Goal: Task Accomplishment & Management: Use online tool/utility

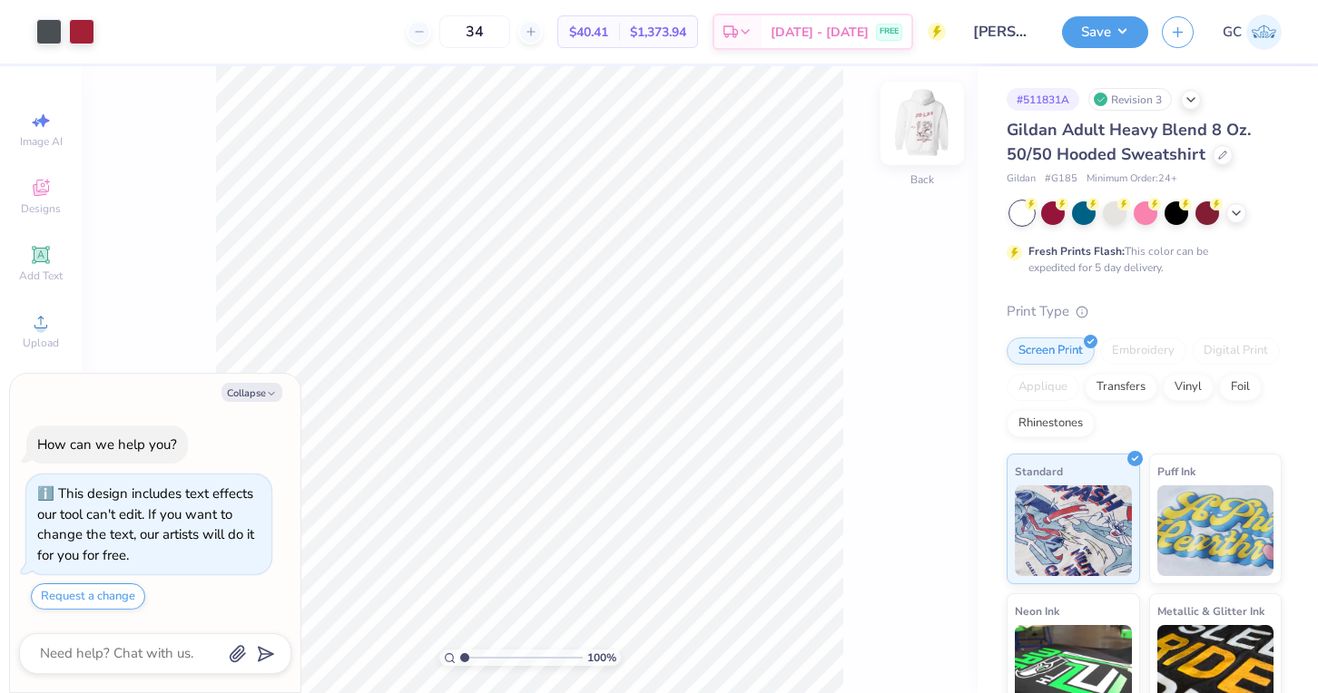
click at [917, 140] on img at bounding box center [922, 123] width 73 height 73
click at [273, 386] on button "Collapse" at bounding box center [251, 392] width 61 height 19
type textarea "x"
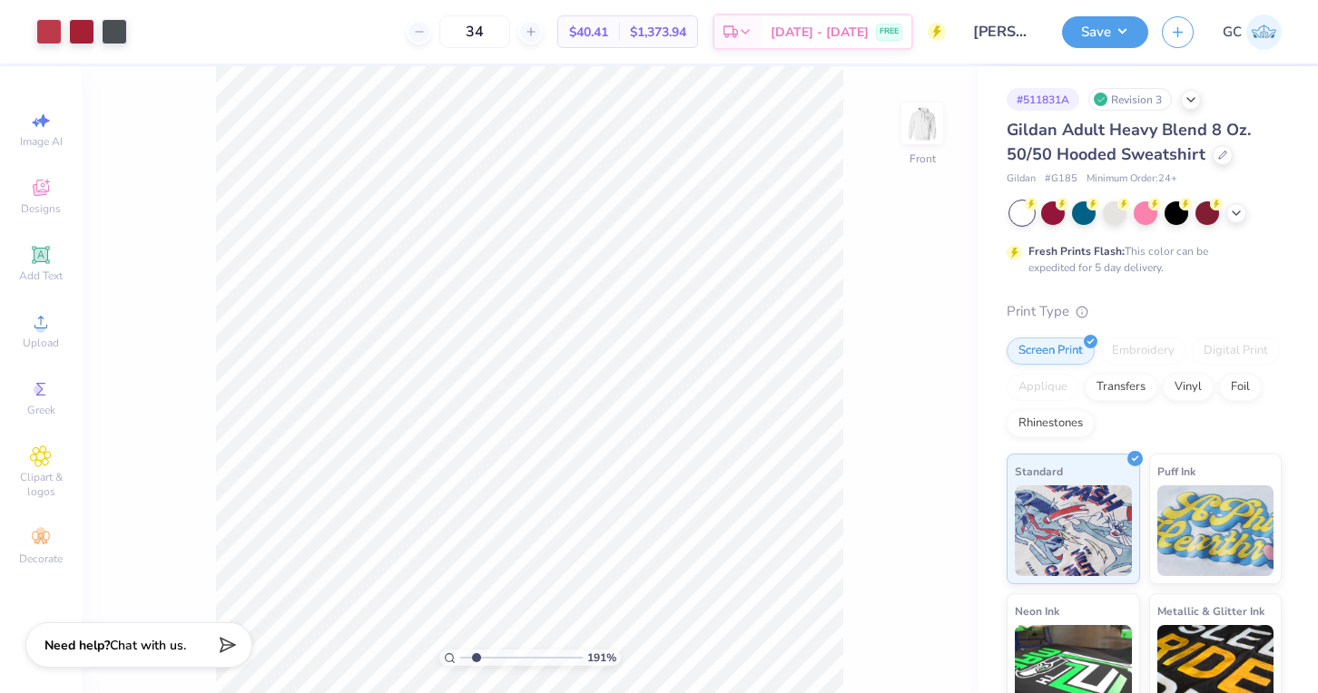
drag, startPoint x: 462, startPoint y: 652, endPoint x: 476, endPoint y: 652, distance: 13.6
click at [476, 652] on input "range" at bounding box center [521, 658] width 123 height 16
type input "1.2"
click at [466, 662] on input "range" at bounding box center [521, 658] width 123 height 16
type input "1.40"
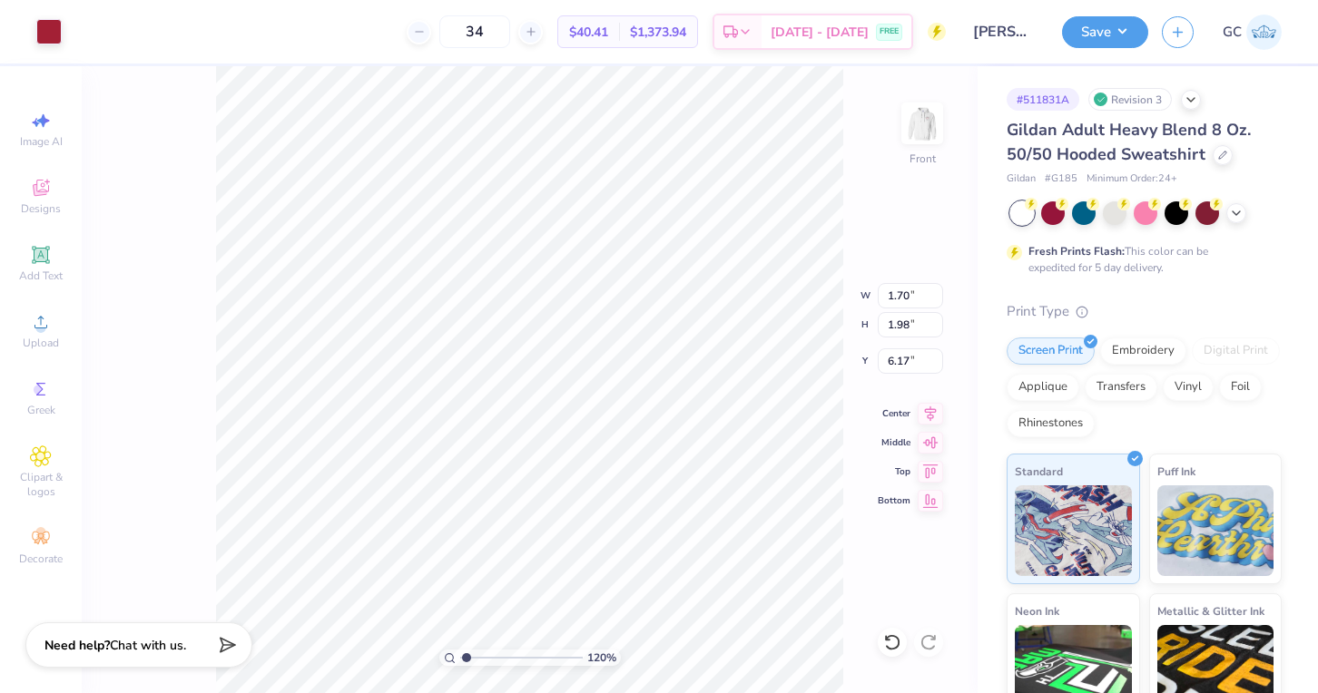
type input "1.85"
type input "6.51"
drag, startPoint x: 467, startPoint y: 656, endPoint x: 491, endPoint y: 656, distance: 23.6
type input "3.26"
click at [491, 656] on input "range" at bounding box center [521, 658] width 123 height 16
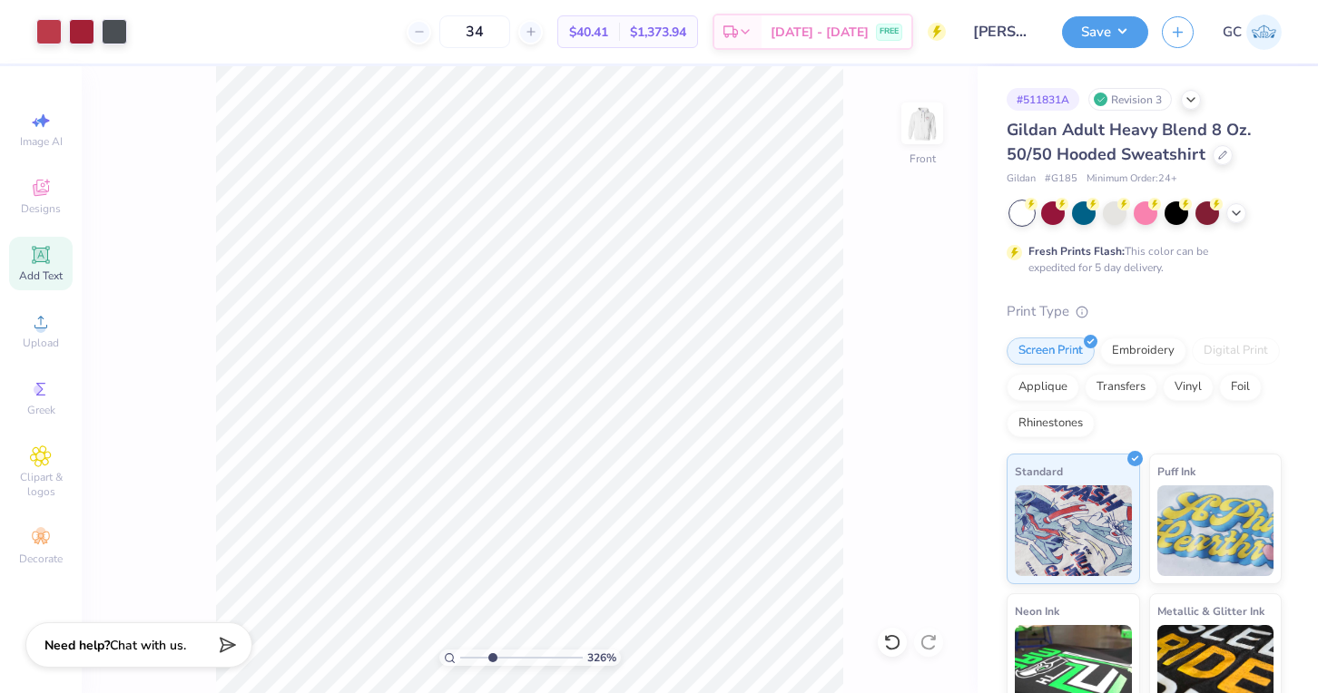
click at [44, 266] on div "Add Text" at bounding box center [41, 264] width 64 height 54
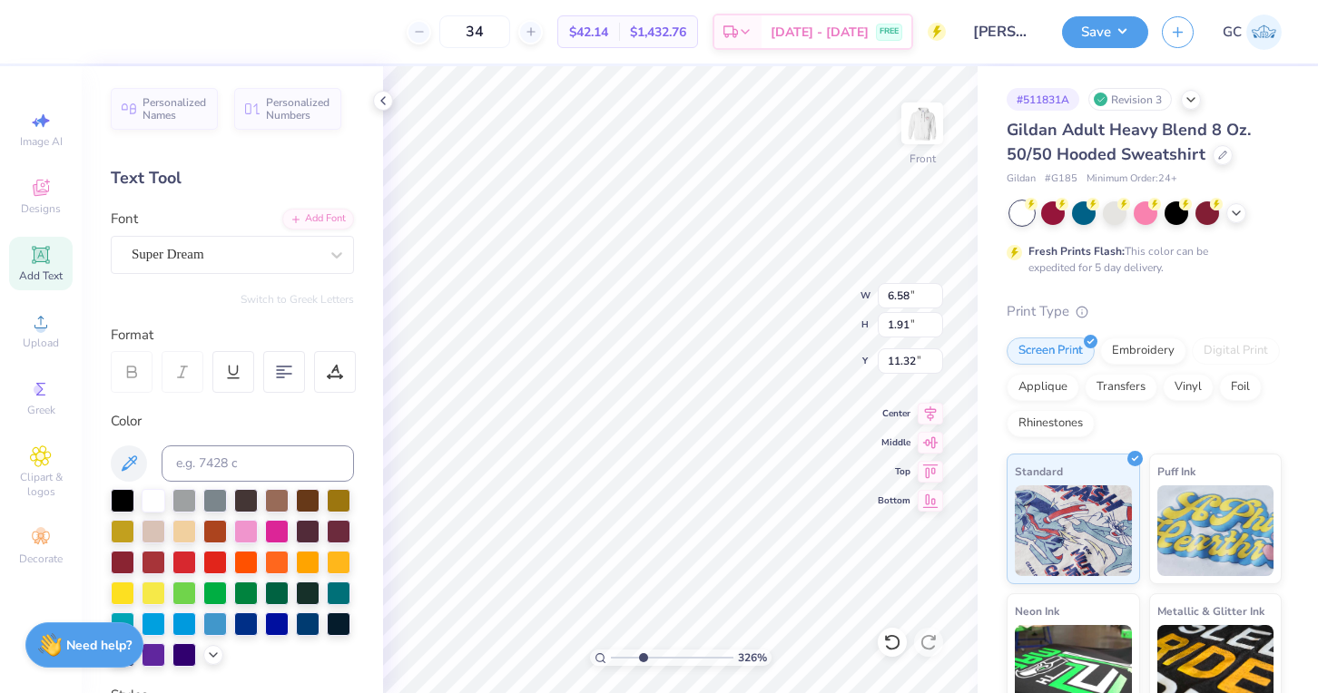
type input "8.04"
click at [289, 466] on input at bounding box center [258, 464] width 192 height 36
type input "201"
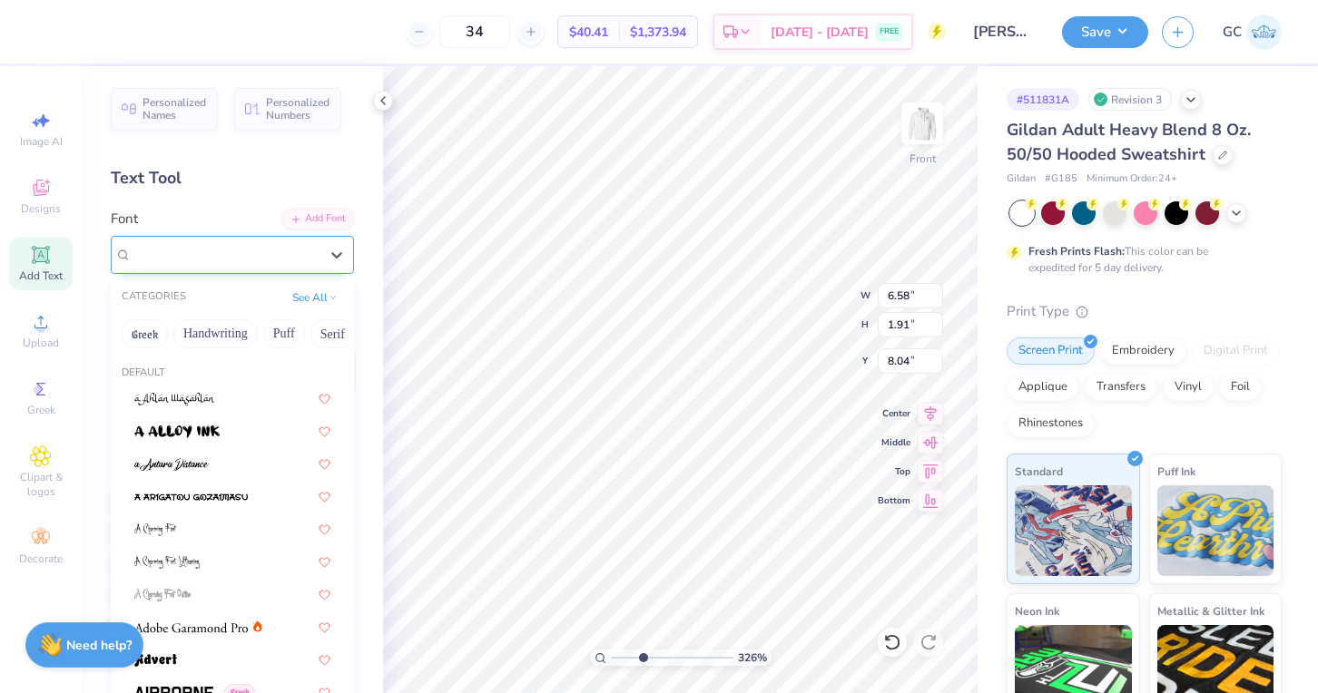
click at [207, 256] on div "Super Dream" at bounding box center [225, 254] width 191 height 28
click at [304, 291] on button "See All" at bounding box center [315, 296] width 56 height 18
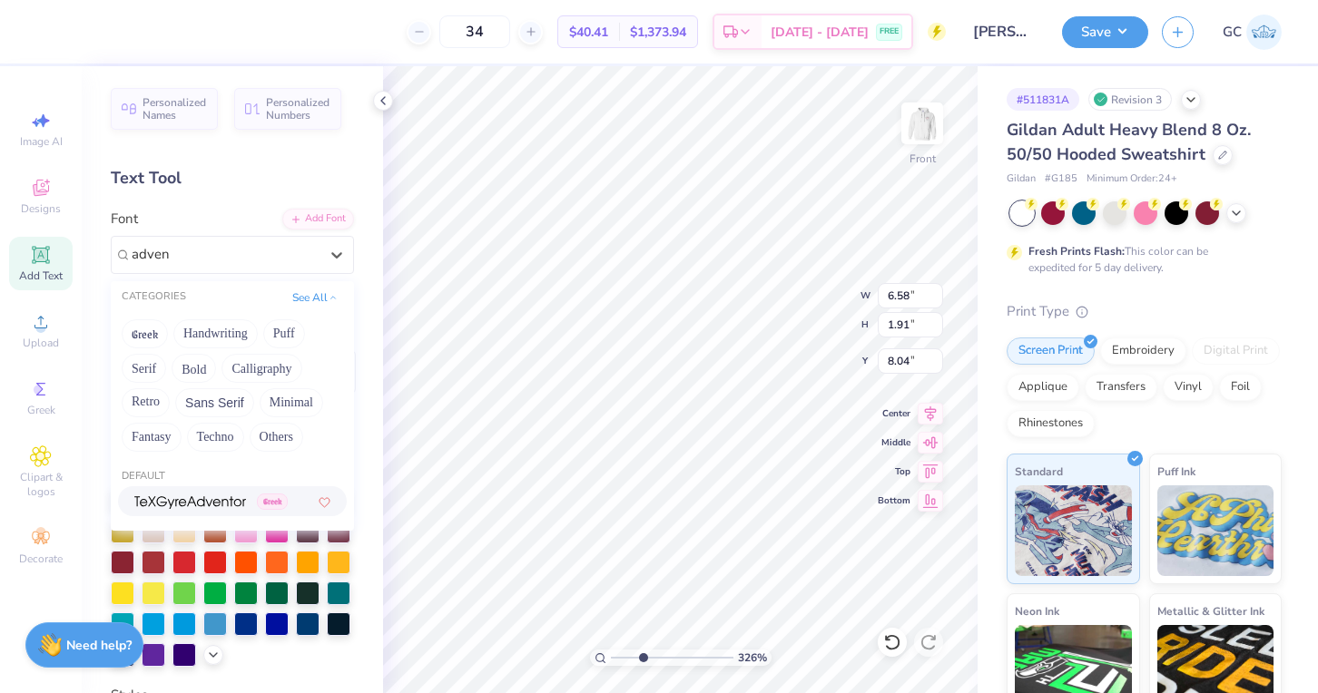
type input "adven"
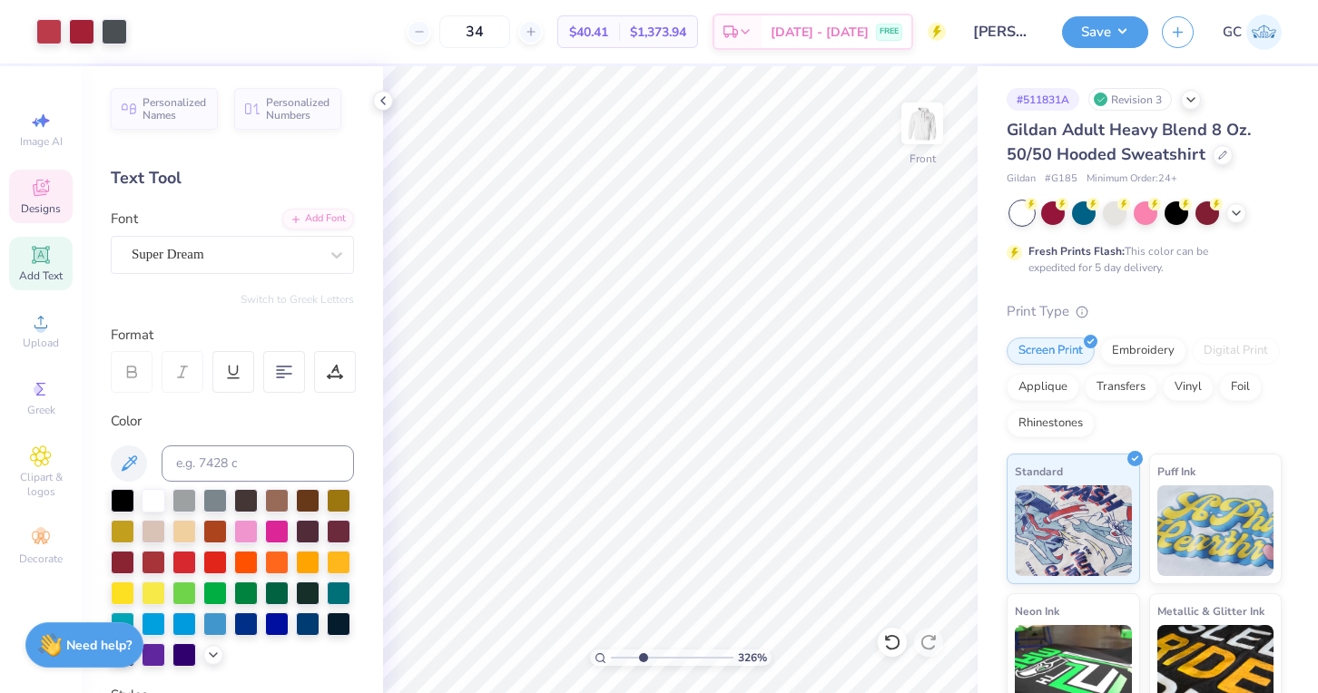
click at [45, 204] on span "Designs" at bounding box center [41, 208] width 40 height 15
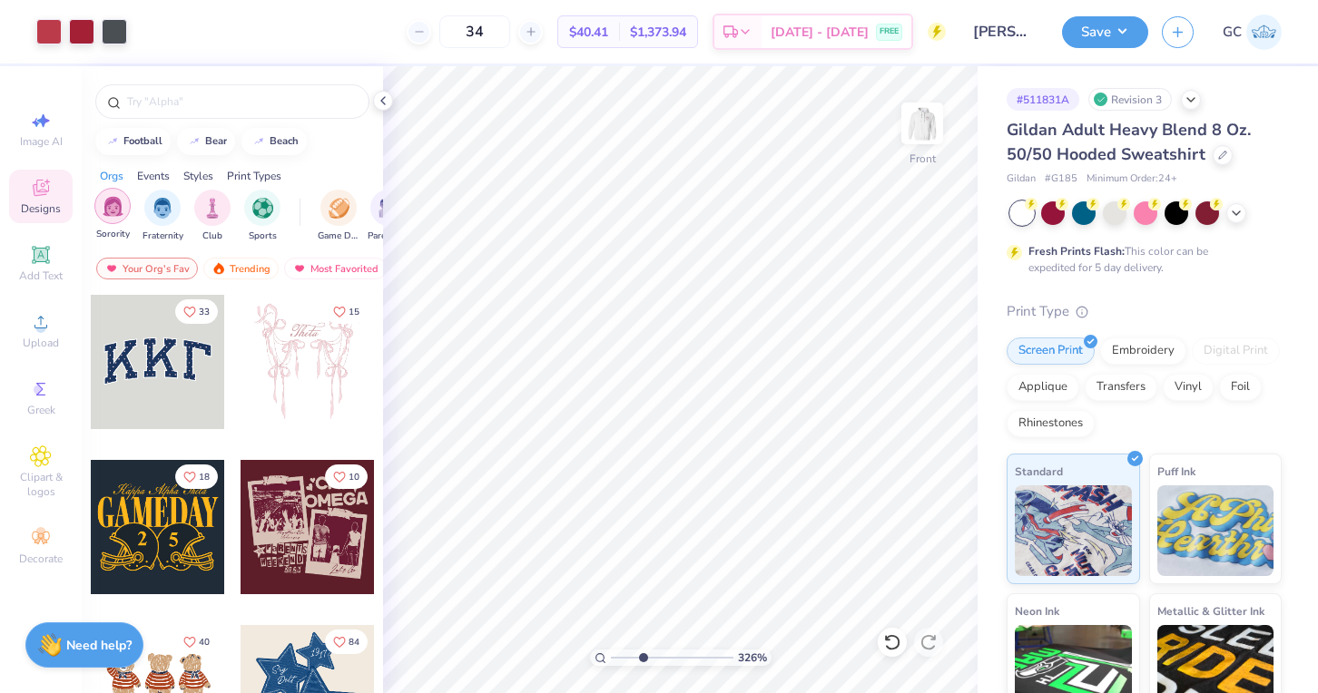
click at [115, 200] on img "filter for Sorority" at bounding box center [113, 206] width 21 height 21
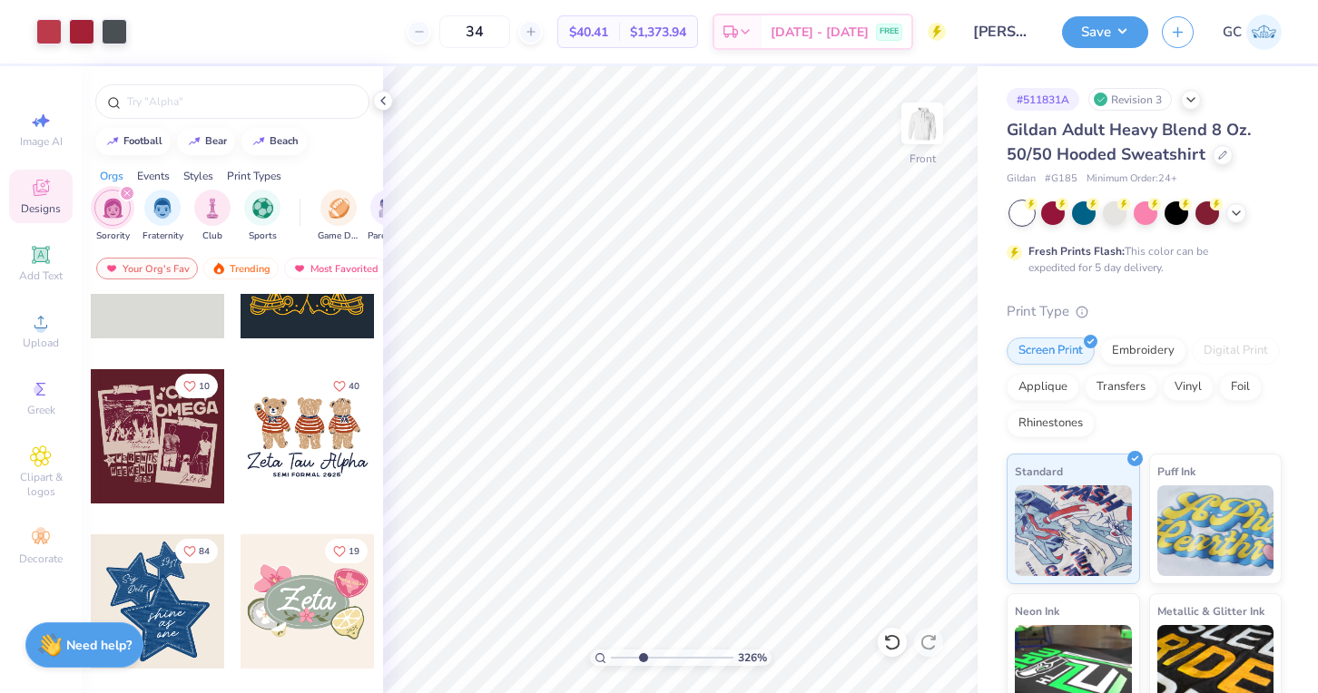
scroll to position [103, 0]
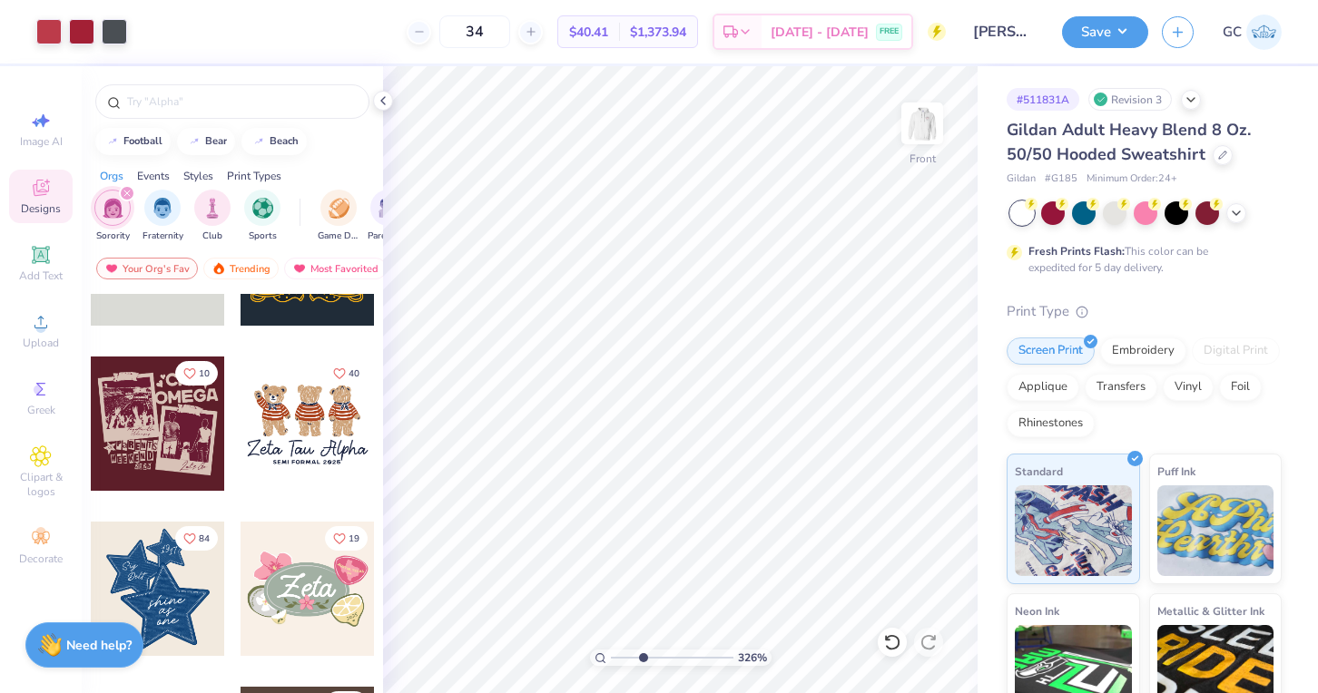
click at [299, 608] on div at bounding box center [307, 589] width 134 height 134
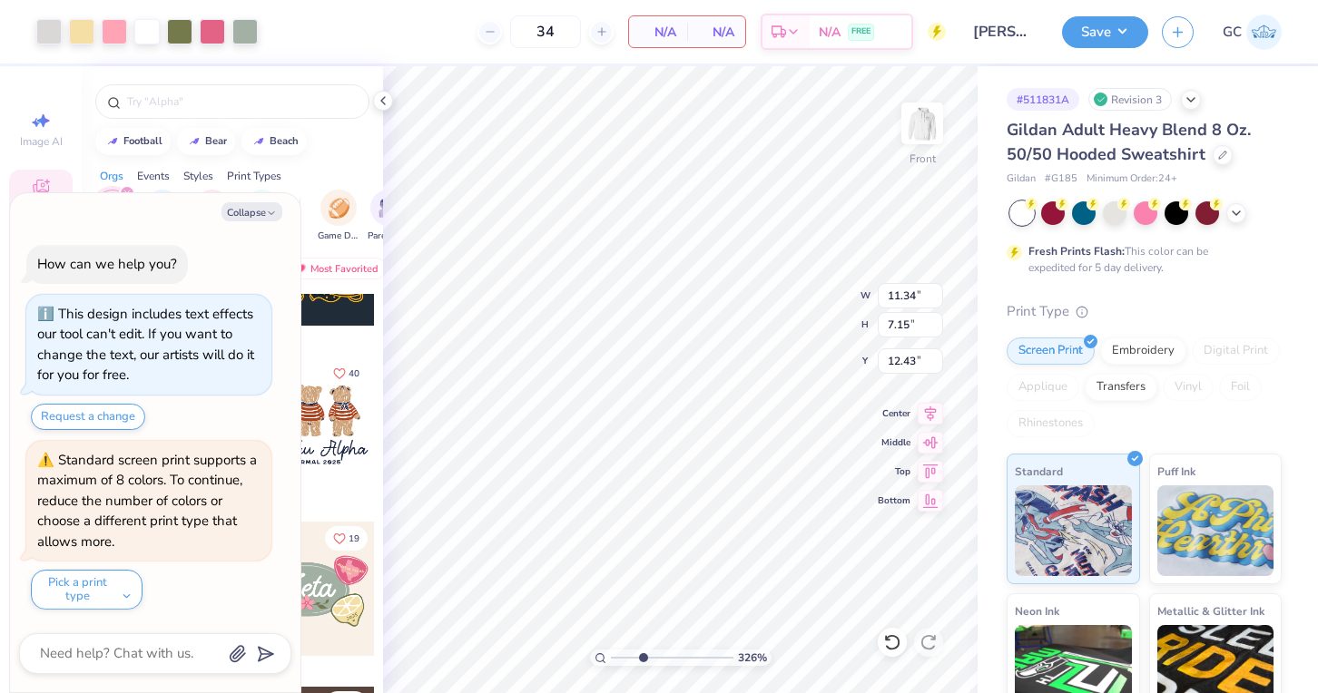
type textarea "x"
type input "7.26"
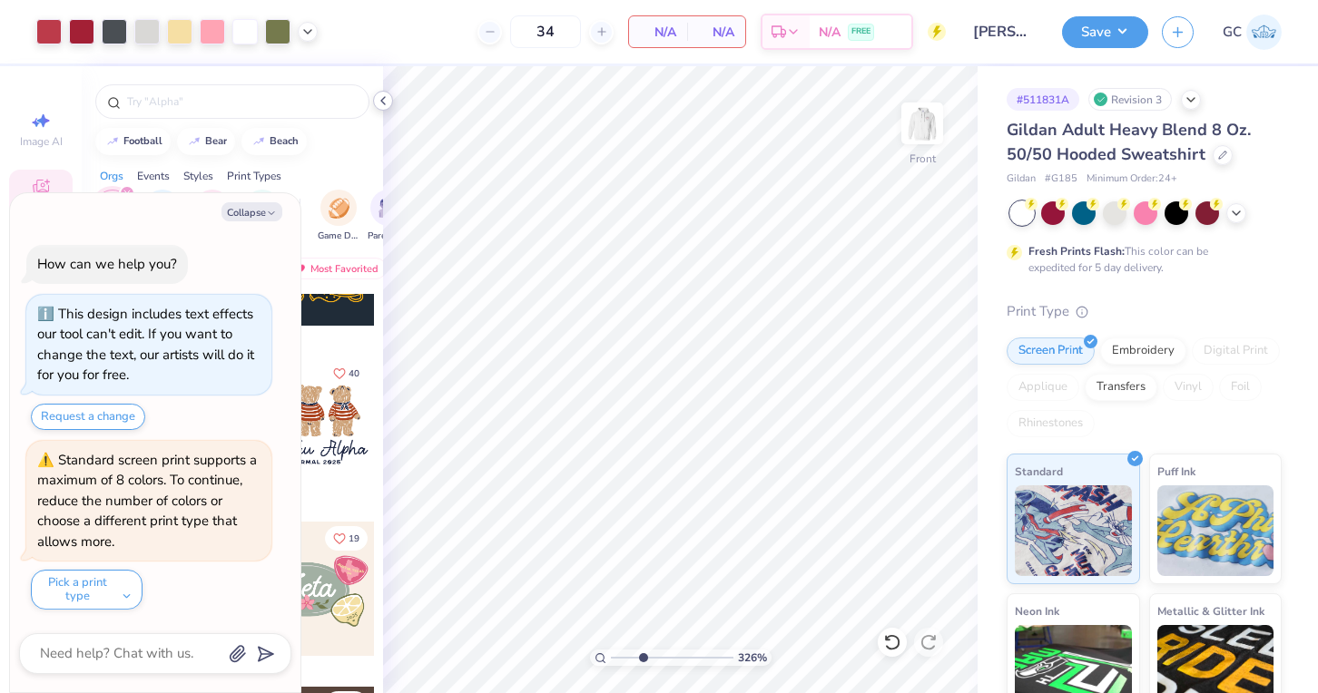
click at [386, 100] on icon at bounding box center [383, 100] width 15 height 15
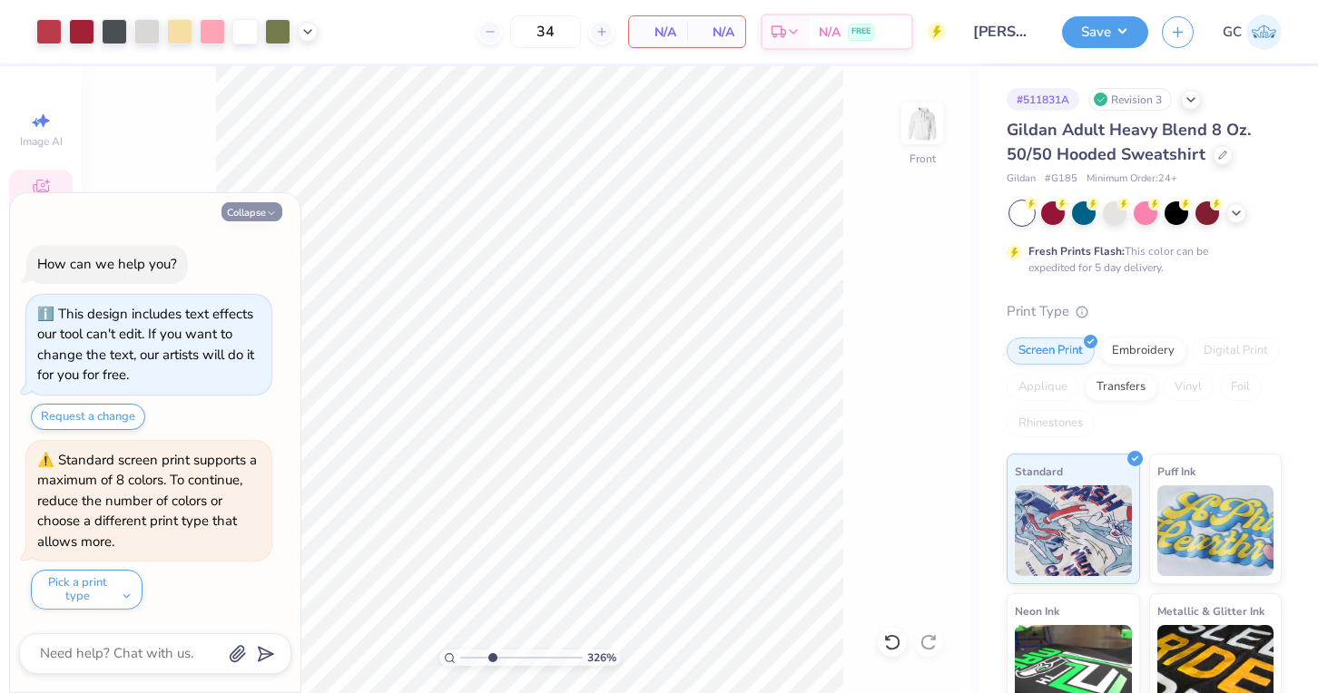
click at [267, 210] on icon "button" at bounding box center [271, 213] width 11 height 11
type textarea "x"
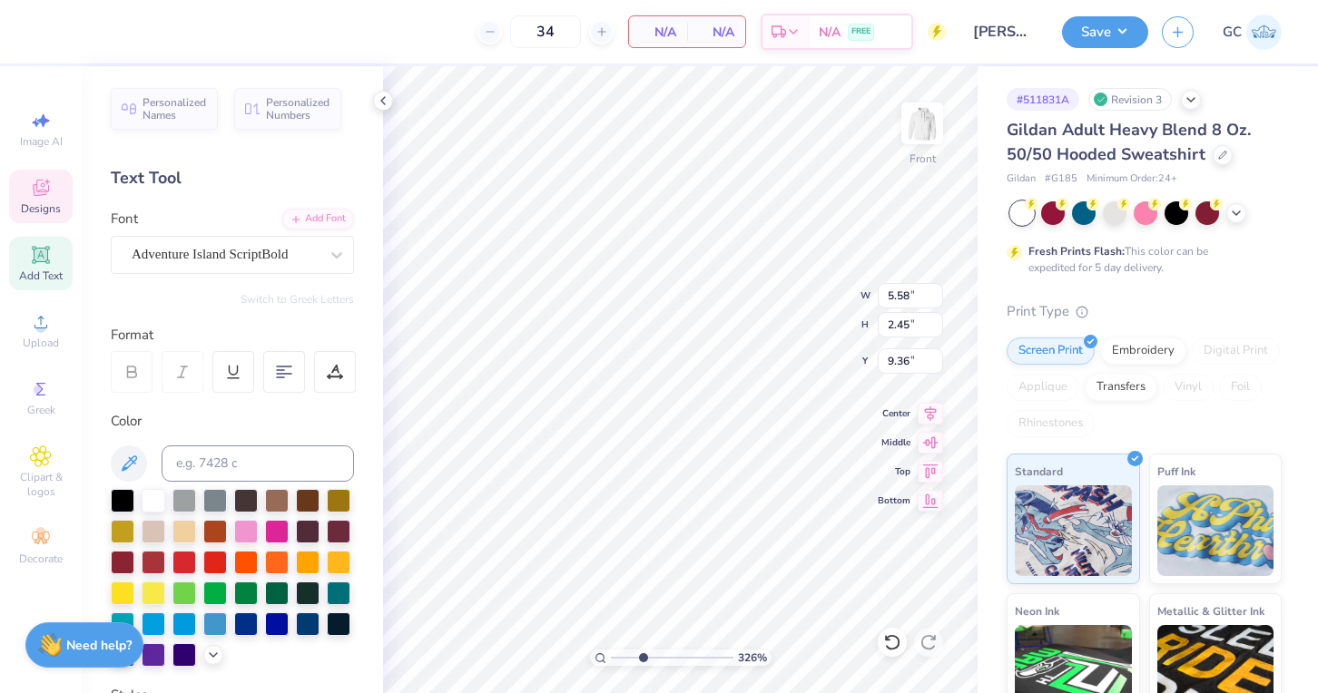
type input "8.06"
type input "5.09"
type input "8.36"
type input "6.65"
type input "8.06"
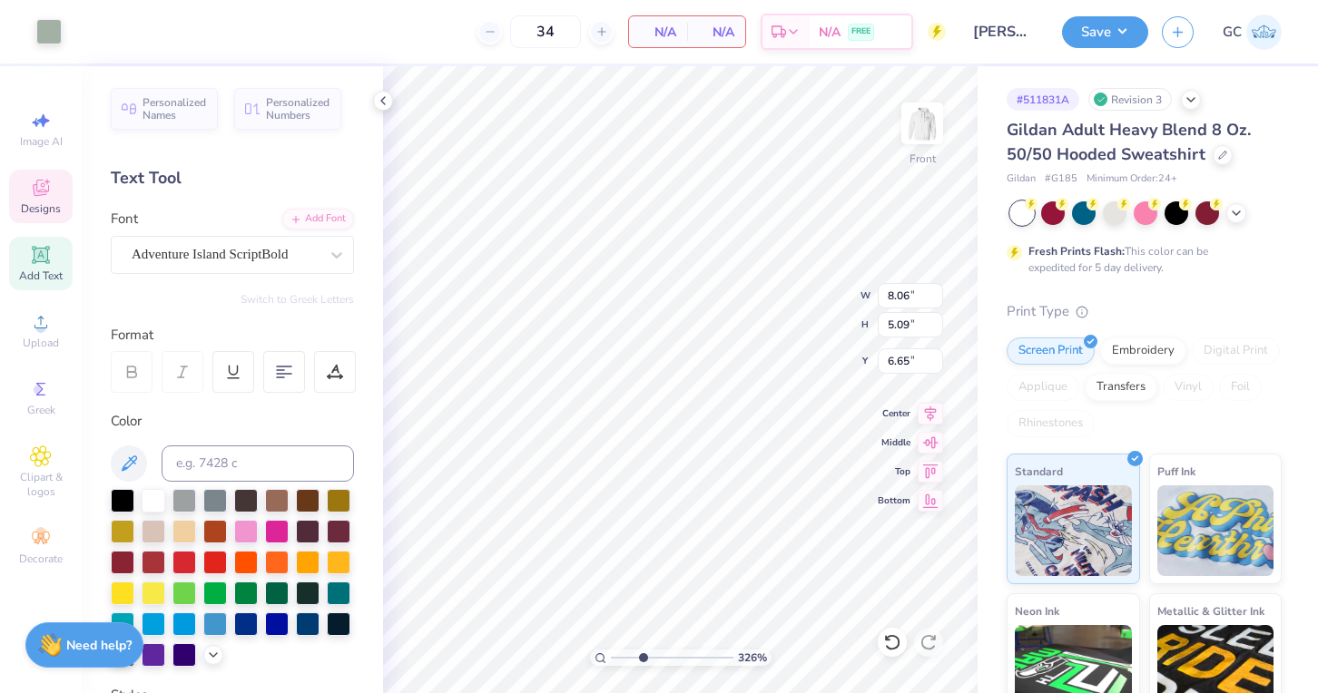
type input "5.09"
type input "8.36"
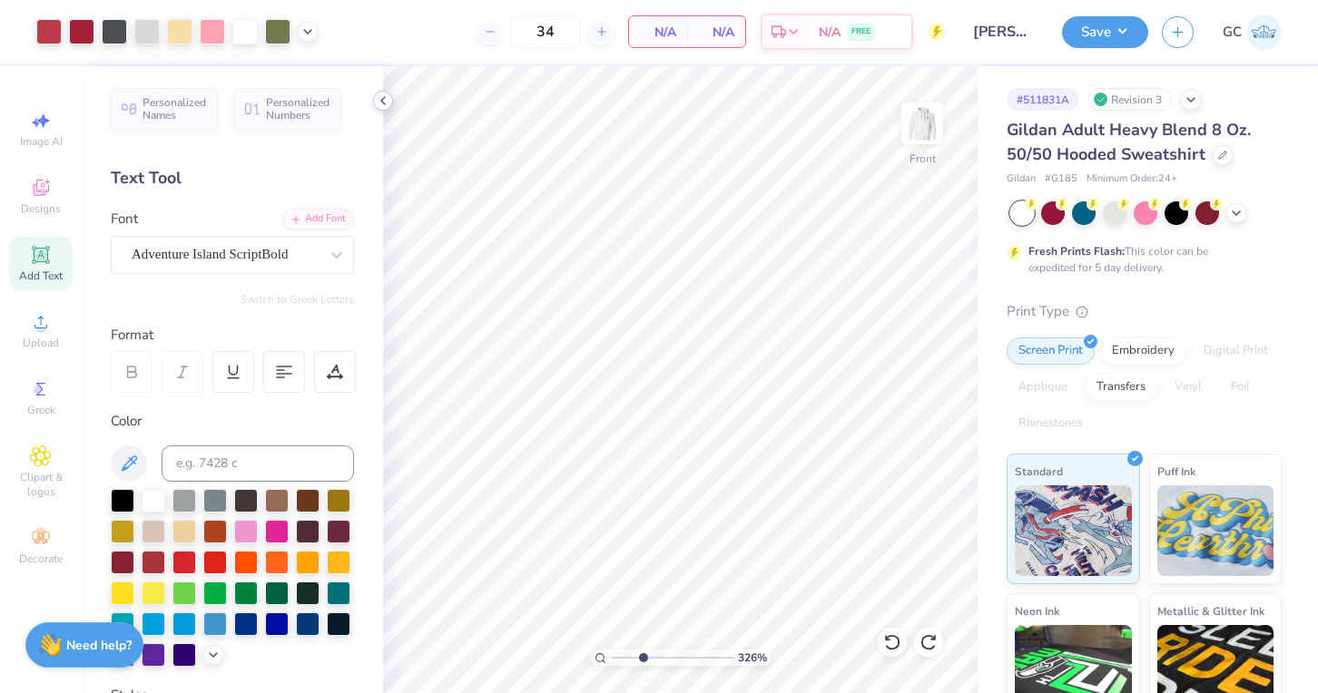
click at [386, 103] on icon at bounding box center [383, 100] width 15 height 15
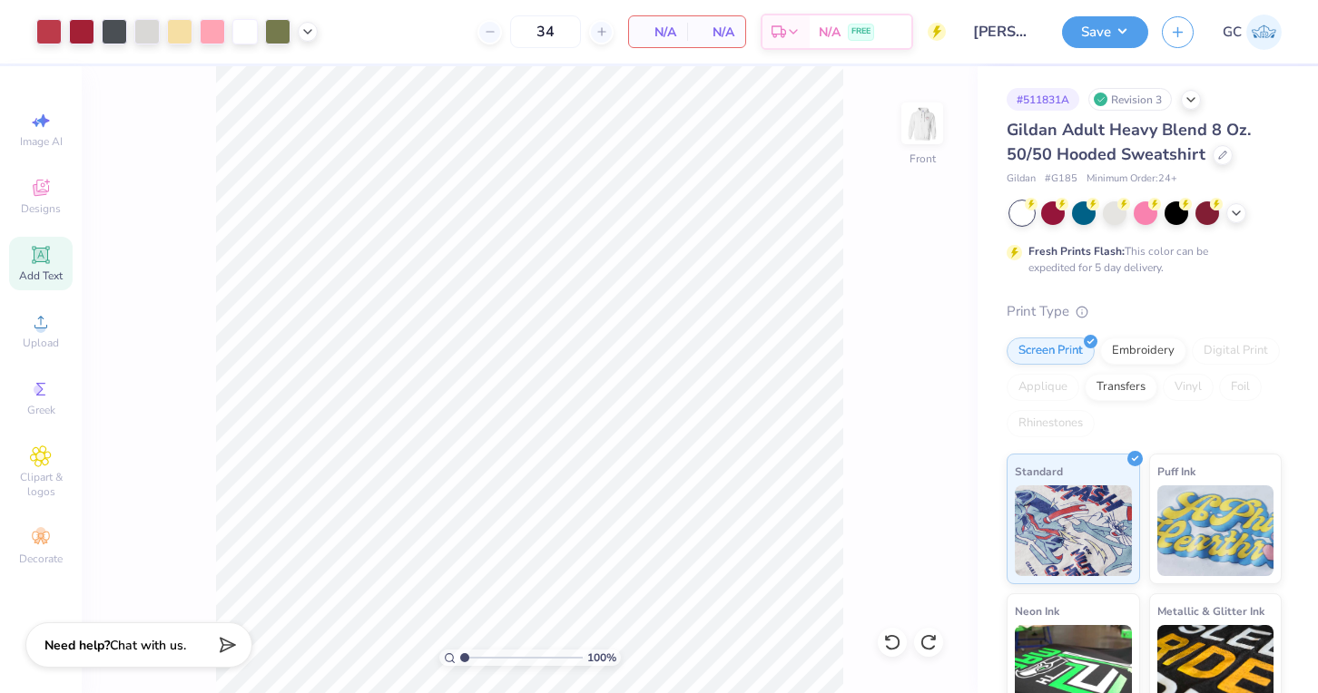
drag, startPoint x: 492, startPoint y: 658, endPoint x: 433, endPoint y: 658, distance: 59.0
type input "1"
click at [460, 658] on input "range" at bounding box center [521, 658] width 123 height 16
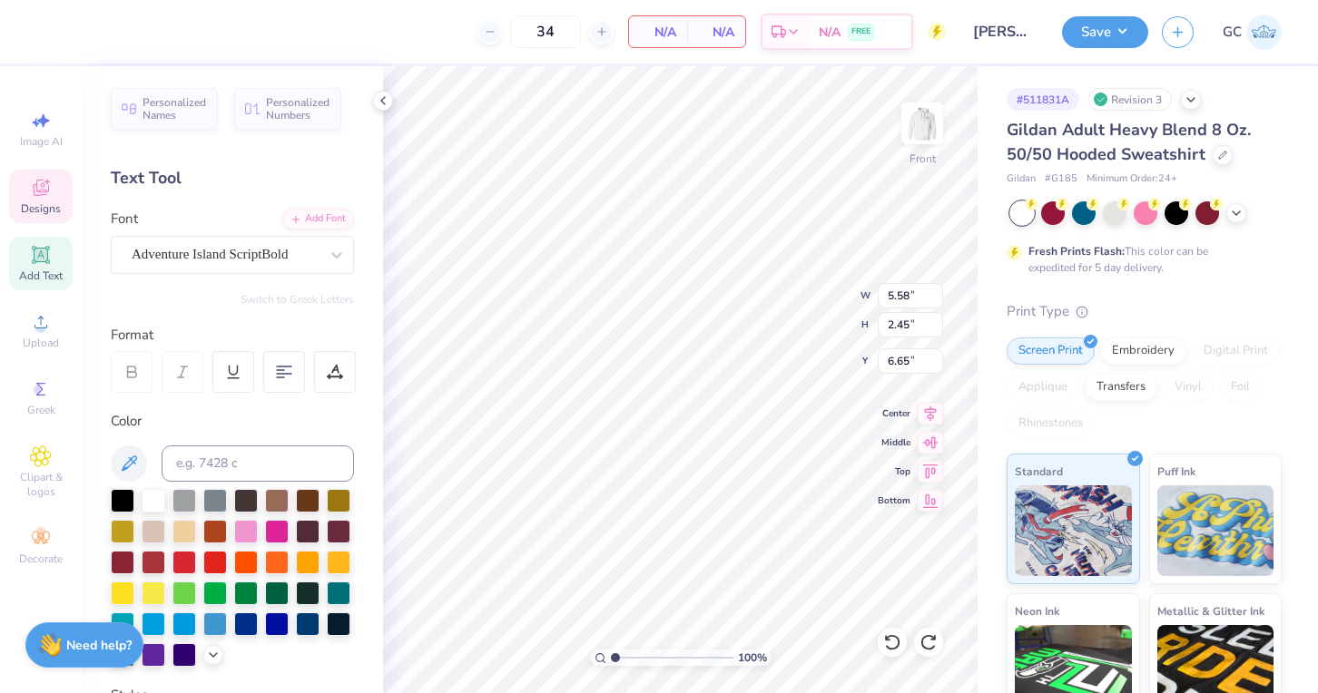
type input "22.60"
type input "4.15"
type input "2.61"
type input "7.43"
click at [240, 451] on input at bounding box center [258, 464] width 192 height 36
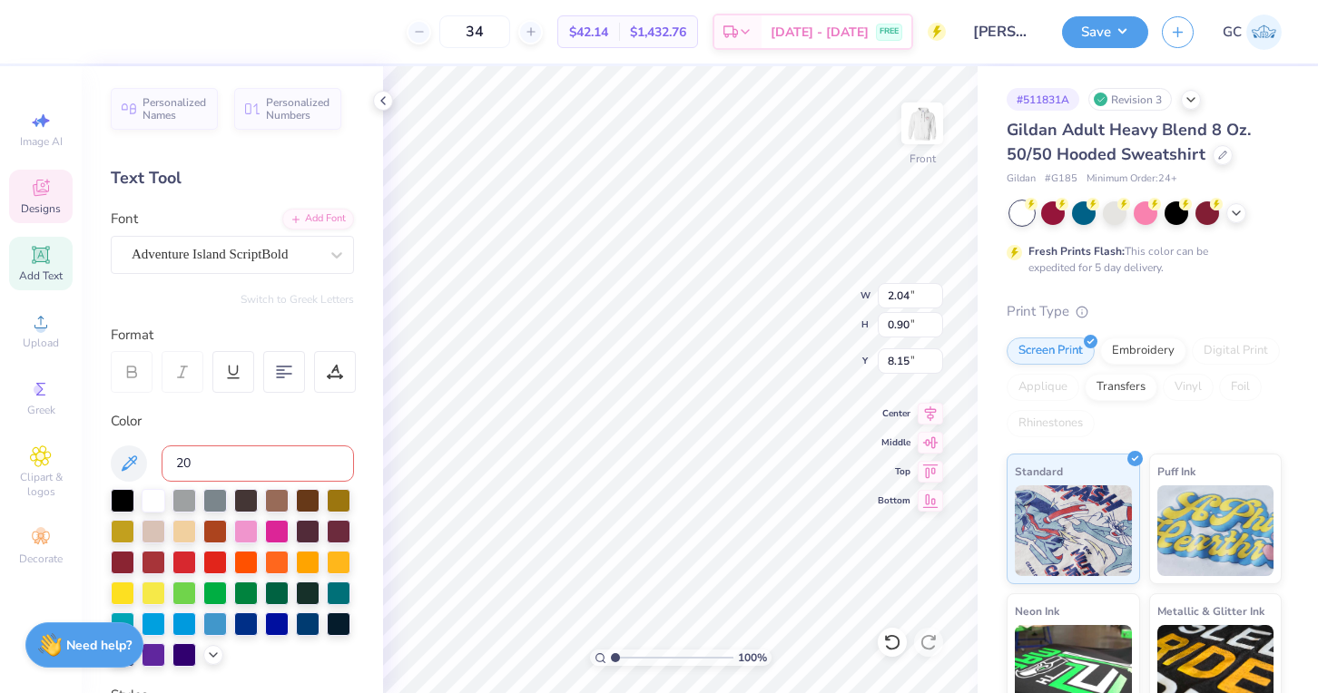
type input "201"
type input "5.40"
type input "2.37"
type input "8.44"
type input "3.71"
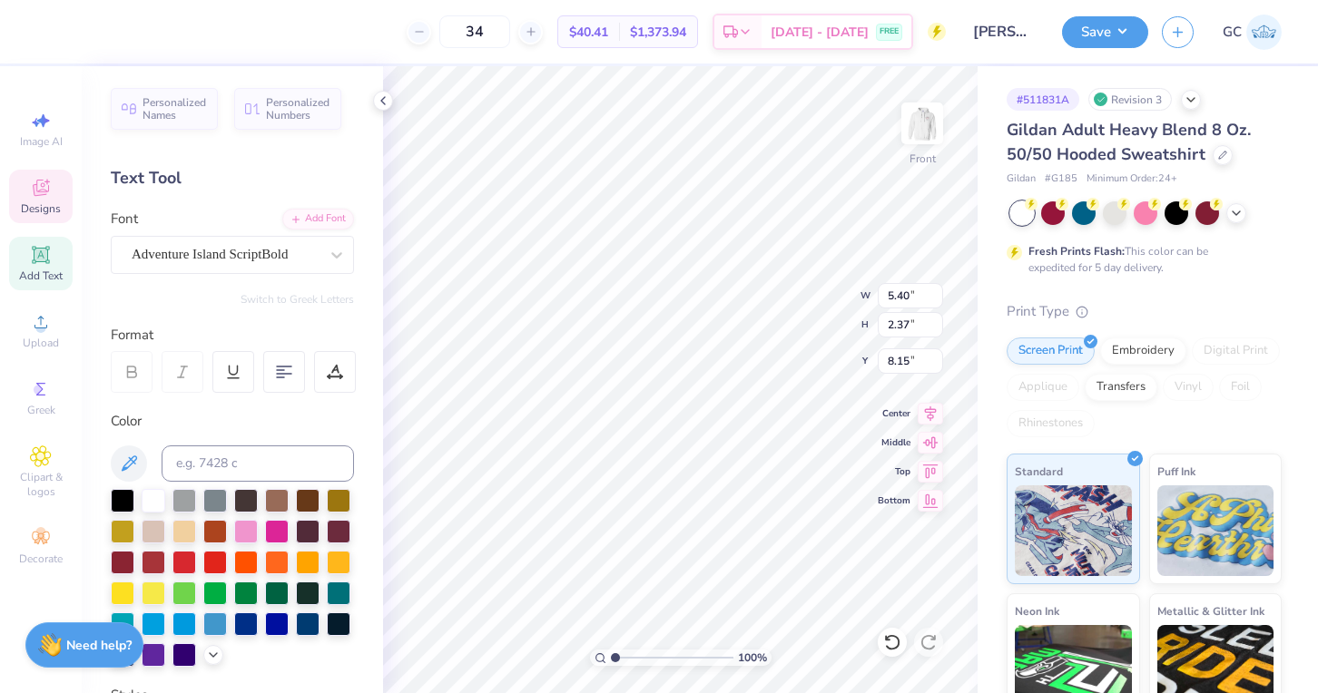
type input "6.82"
type textarea "Xo Lxa"
type input "1.93"
click at [626, 661] on input "range" at bounding box center [672, 658] width 123 height 16
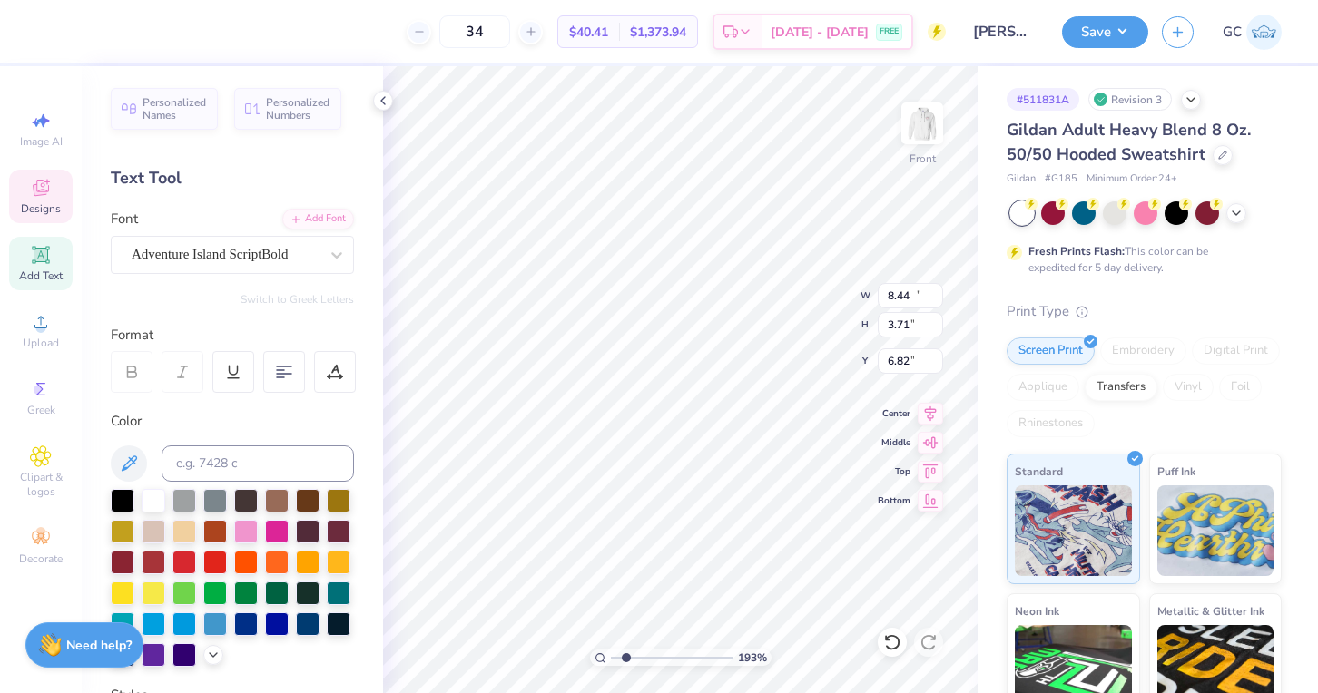
type input "13.07"
type input "4.15"
type input "6.59"
type input "12.71"
type input "4.99"
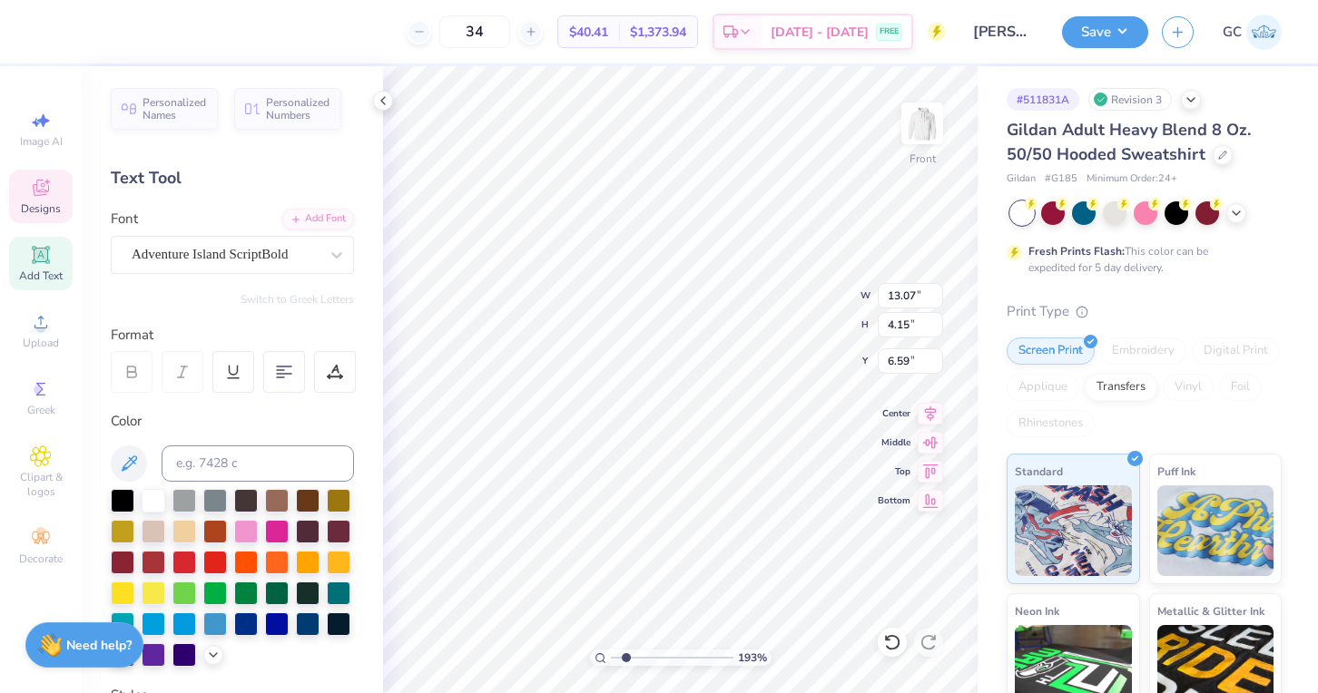
type input "6.74"
drag, startPoint x: 622, startPoint y: 658, endPoint x: 609, endPoint y: 658, distance: 12.7
type input "1"
click at [611, 658] on input "range" at bounding box center [672, 658] width 123 height 16
type input "11.53"
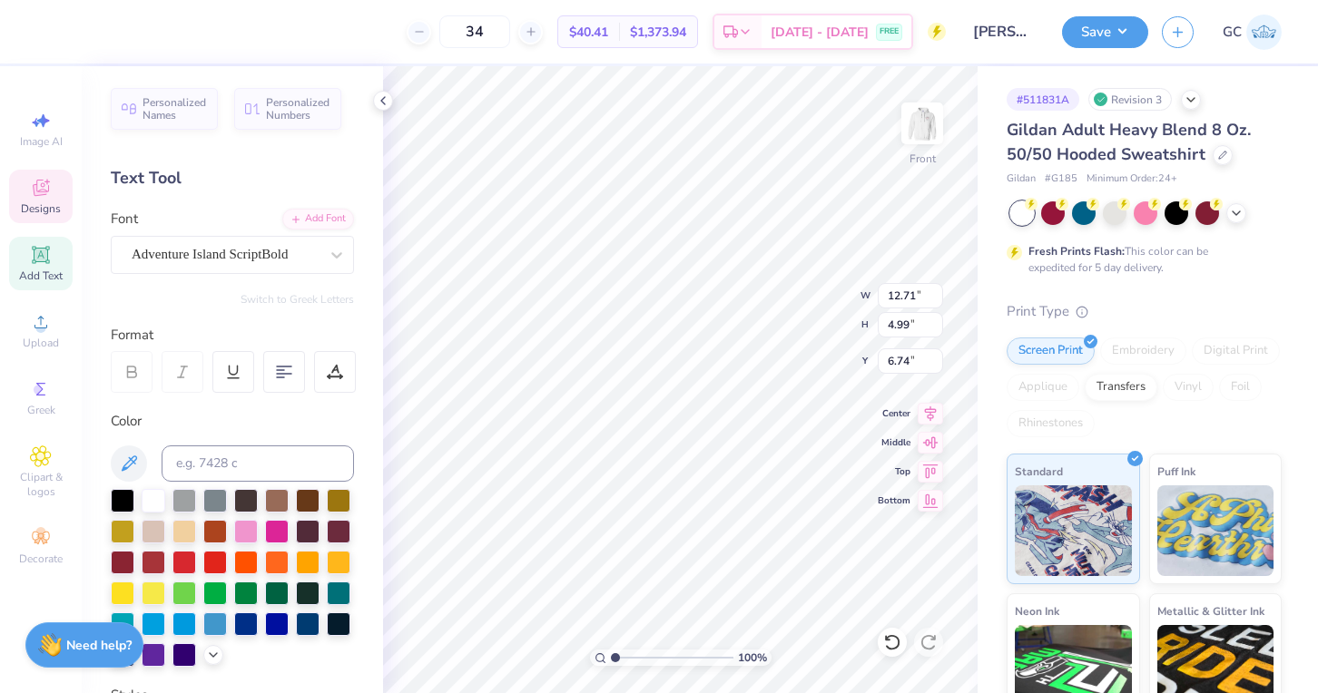
type input "4.53"
type input "7.20"
type input "11.70"
type input "4.11"
type input "7.27"
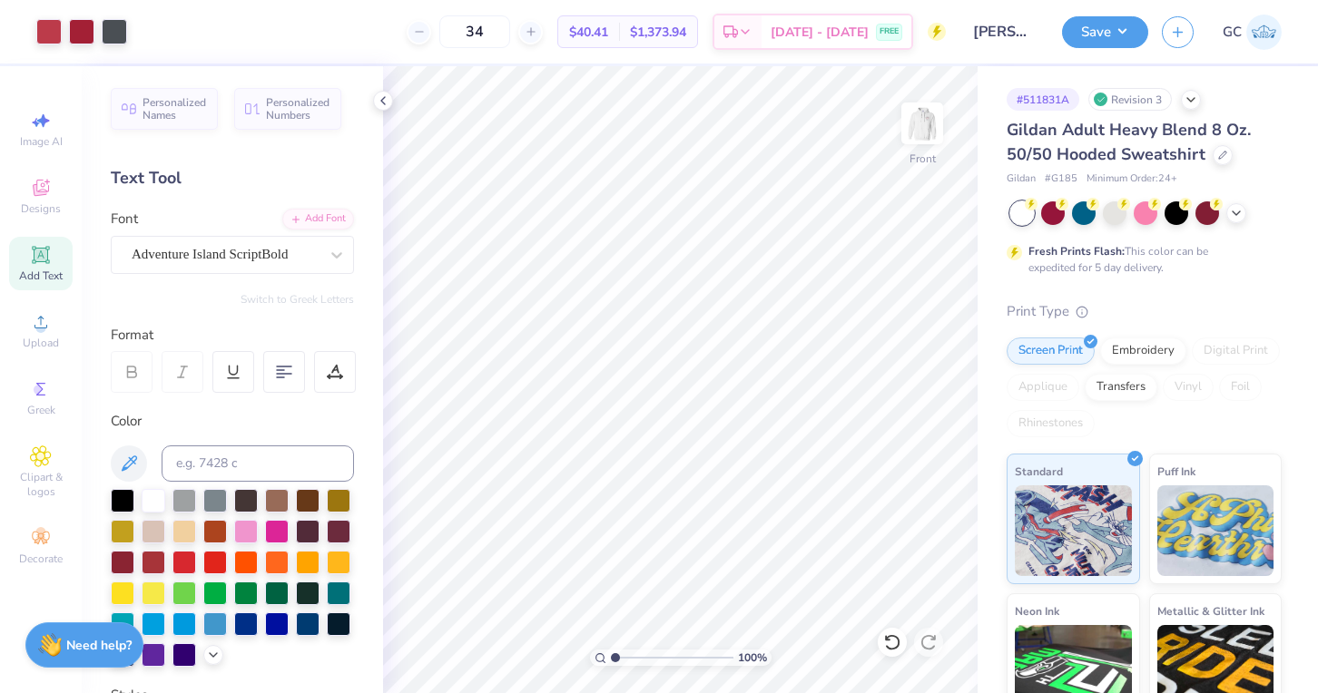
click at [48, 254] on icon at bounding box center [41, 255] width 22 height 22
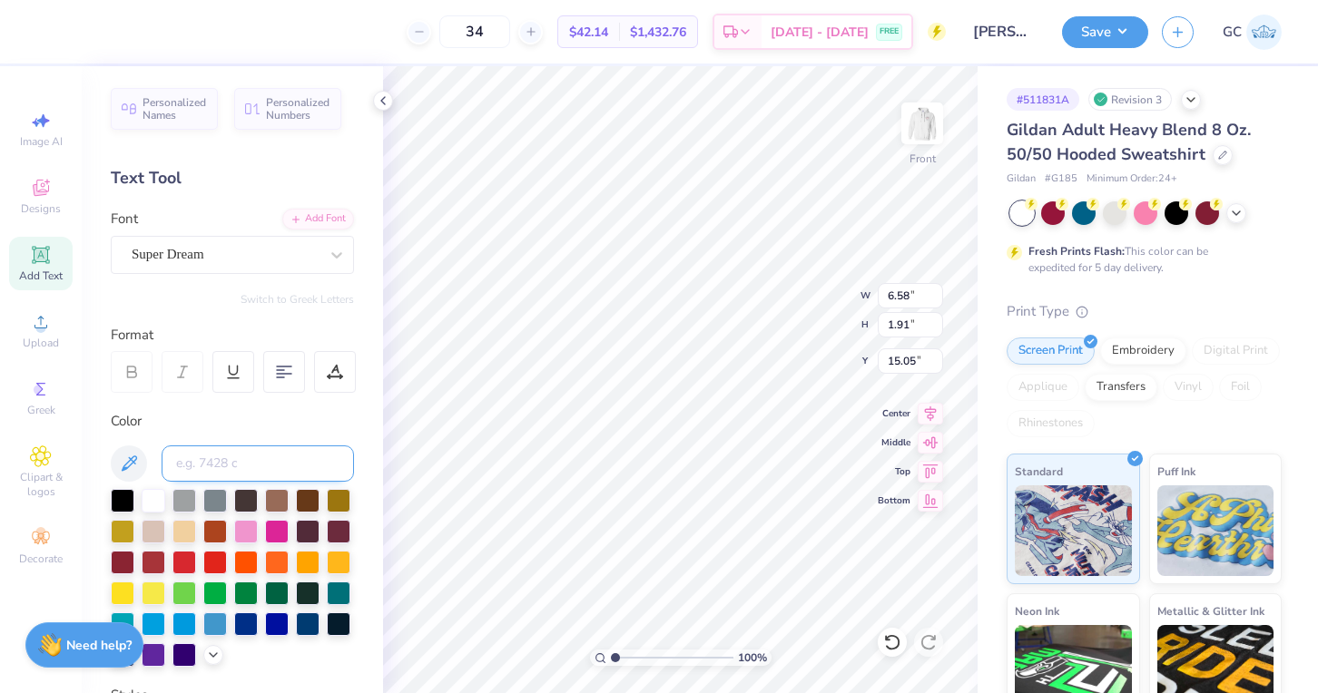
click at [228, 460] on input at bounding box center [258, 464] width 192 height 36
type input "201"
click at [289, 242] on div at bounding box center [225, 254] width 187 height 25
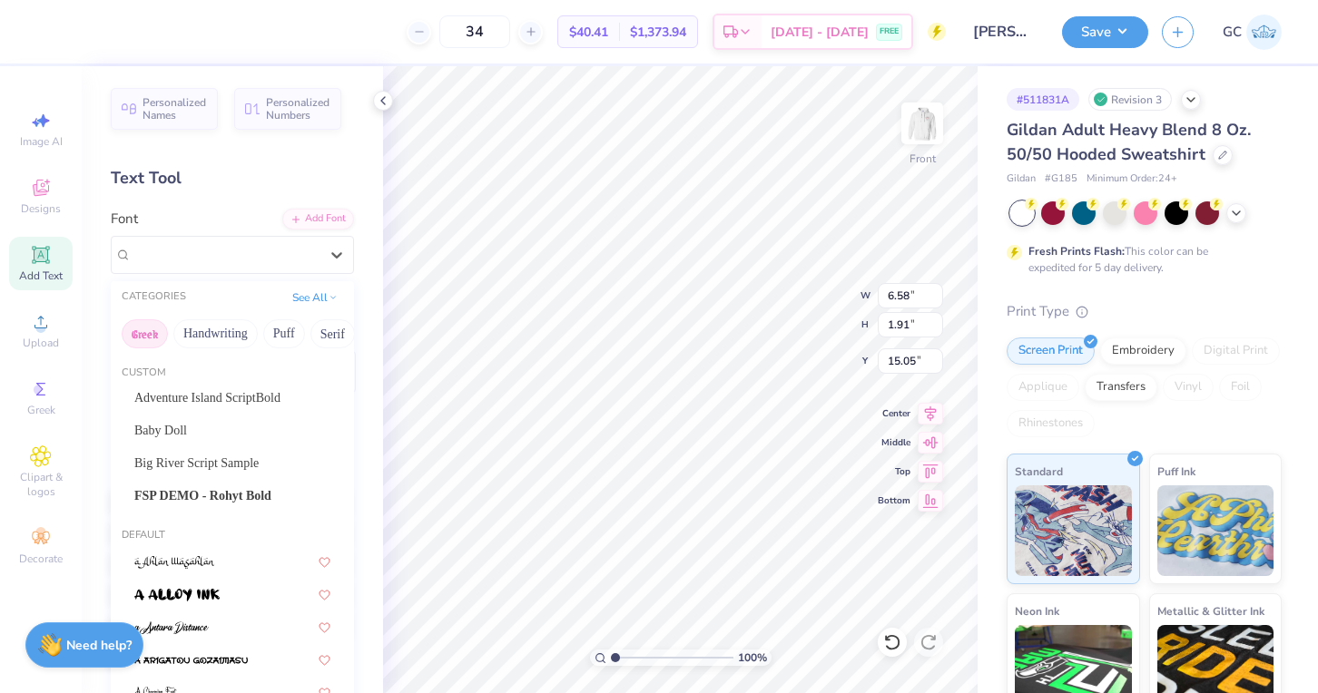
click at [139, 328] on button "Greek" at bounding box center [145, 333] width 46 height 29
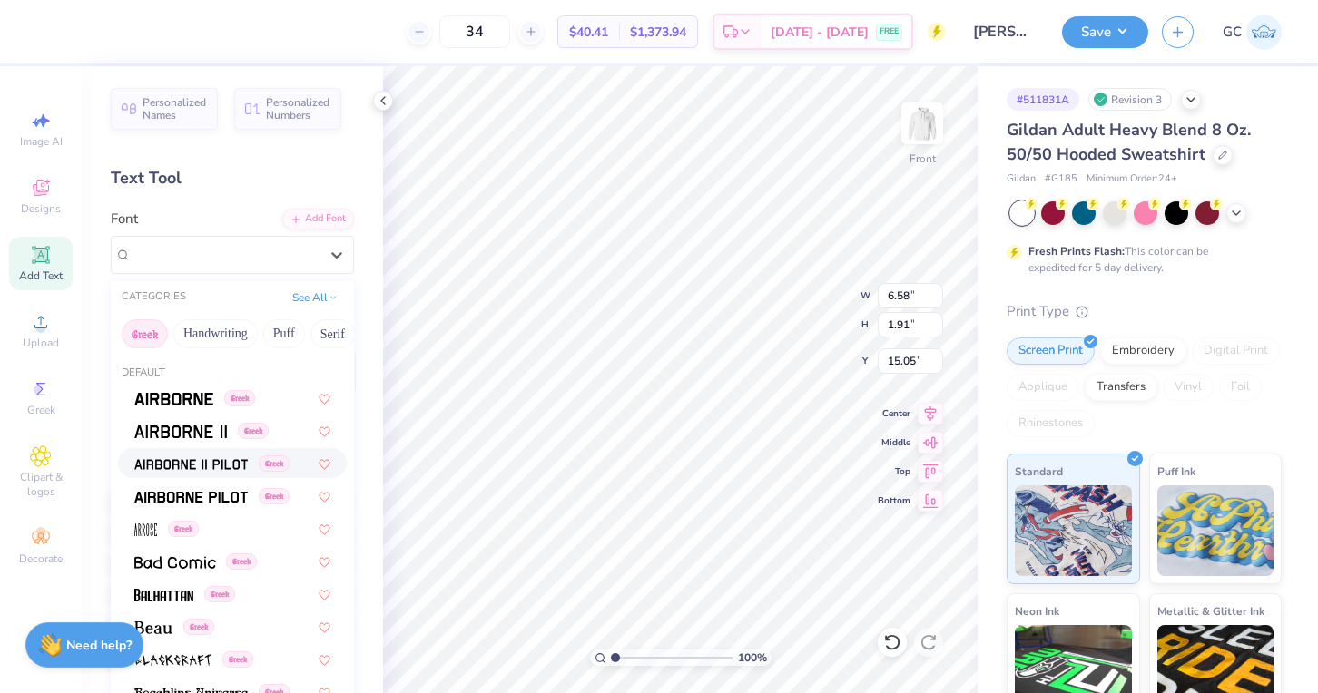
click at [166, 460] on img at bounding box center [190, 464] width 113 height 13
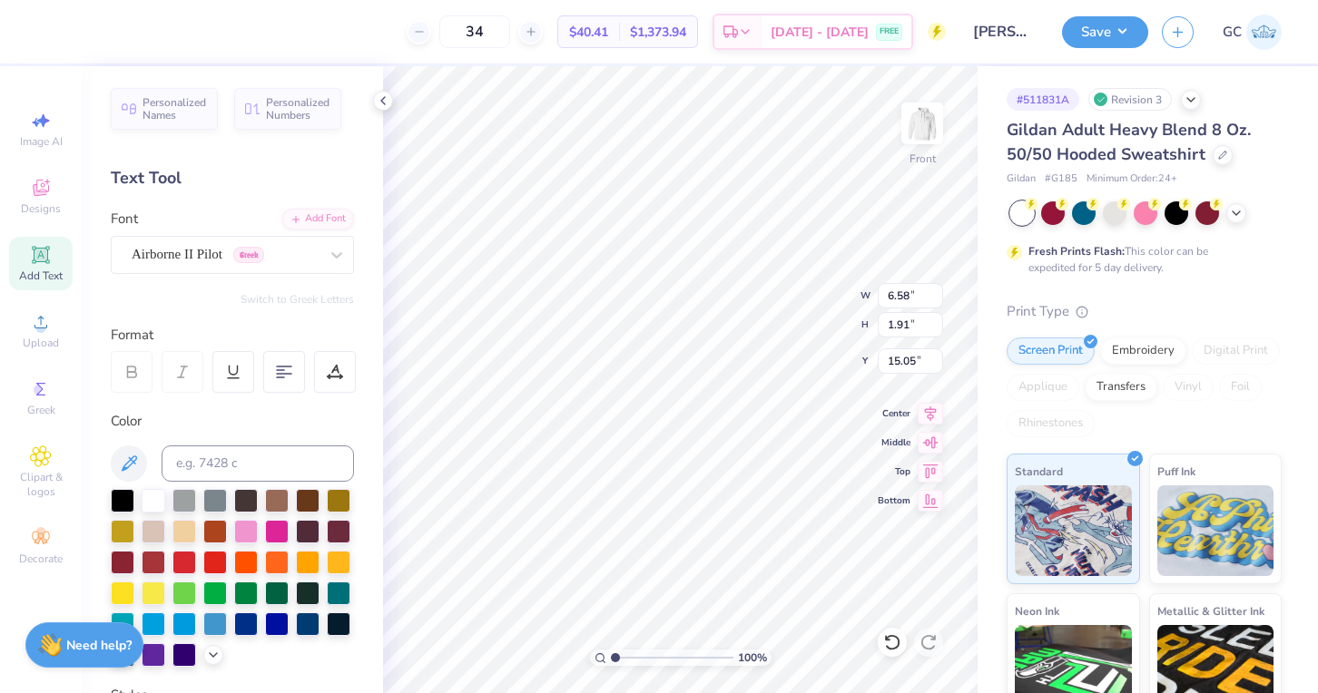
type input "6.16"
type input "1.99"
type input "15.00"
type textarea "x"
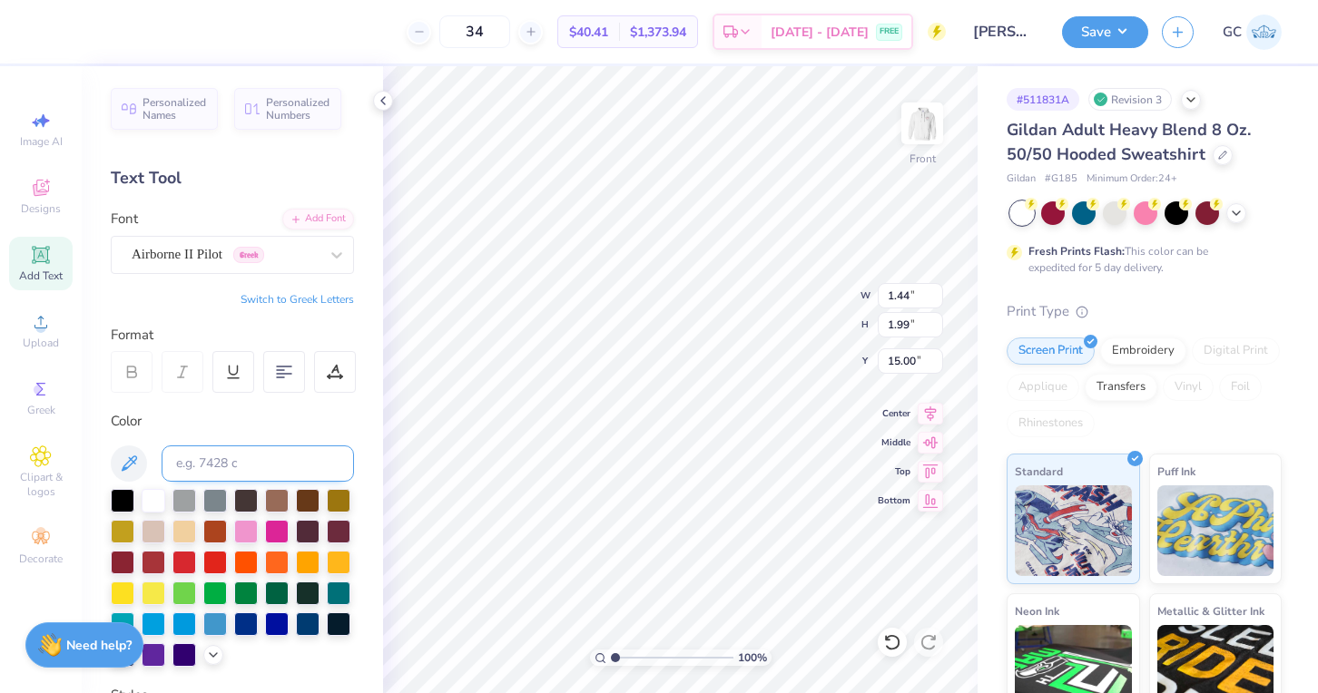
type input "7.73"
type input "0.55"
type input "0.76"
type input "7.70"
type input "0.65"
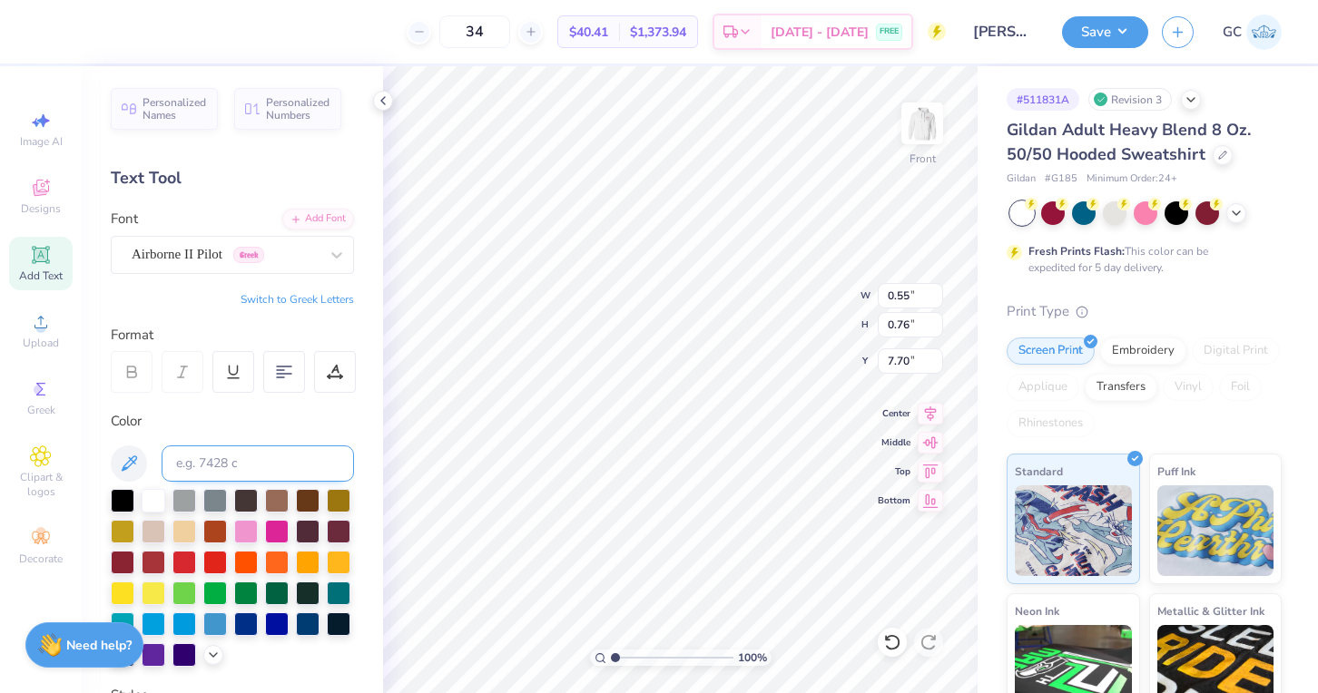
type input "0.83"
type input "7.66"
click at [387, 93] on icon at bounding box center [383, 100] width 15 height 15
type textarea "XO LXA"
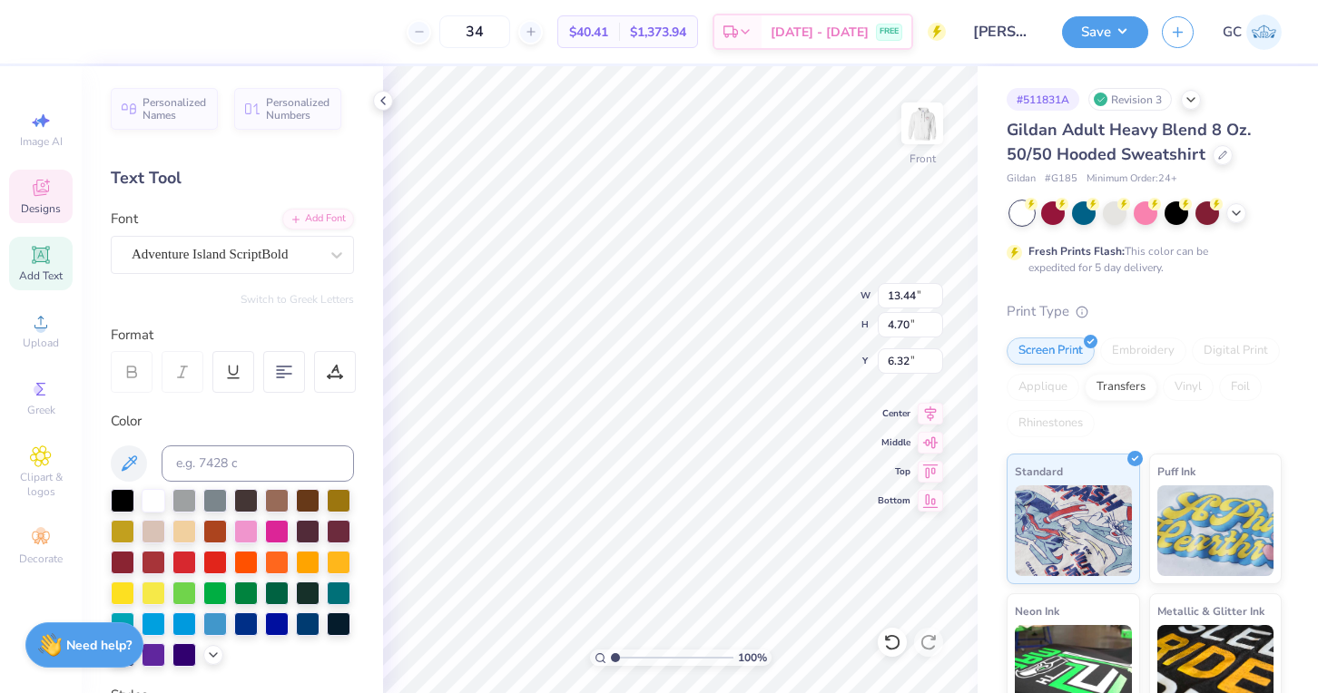
type input "13.44"
type input "4.70"
type input "6.32"
type input "0.65"
type input "0.83"
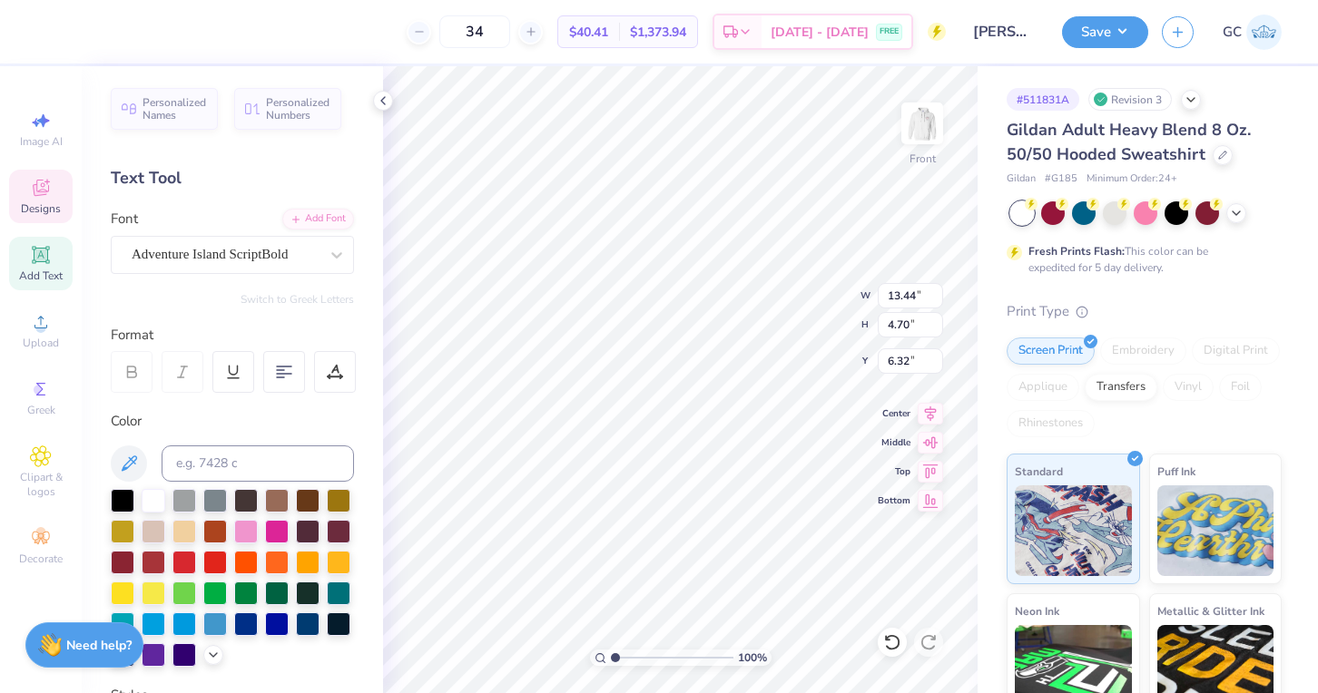
type input "7.86"
type input "0.63"
type input "0.81"
type input "7.87"
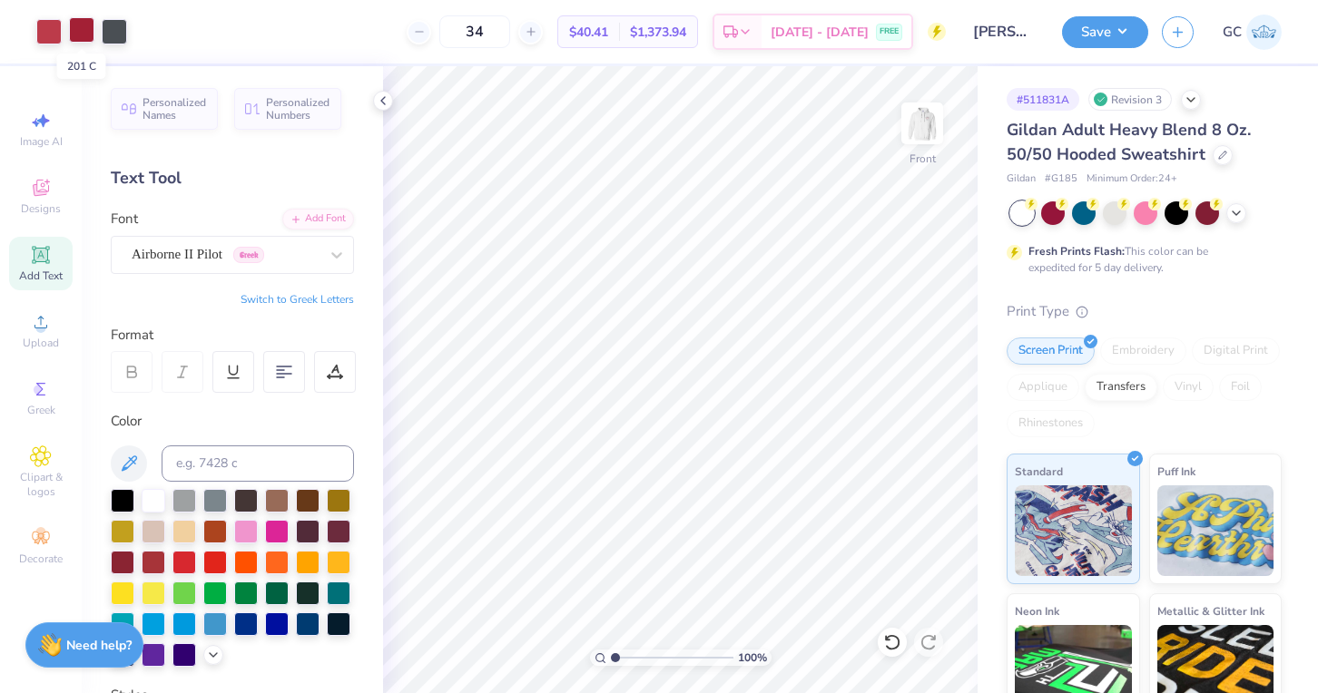
click at [73, 30] on div at bounding box center [81, 29] width 25 height 25
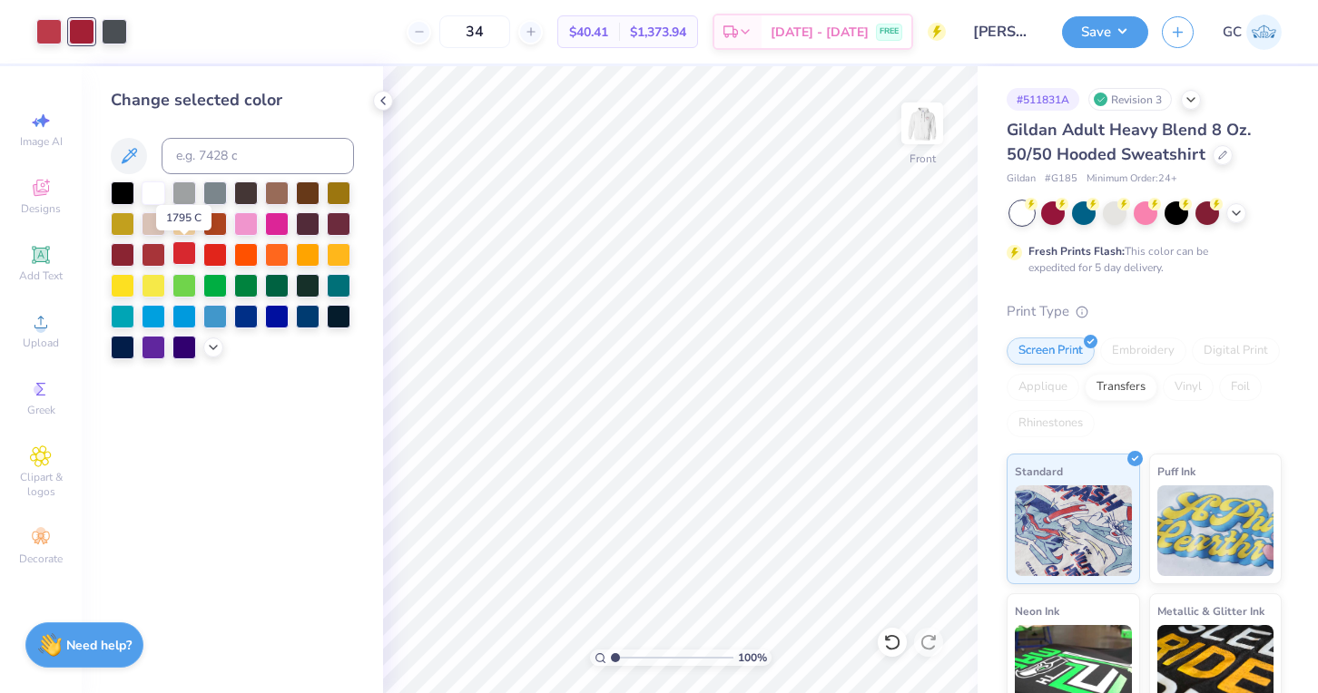
click at [188, 248] on div at bounding box center [184, 253] width 24 height 24
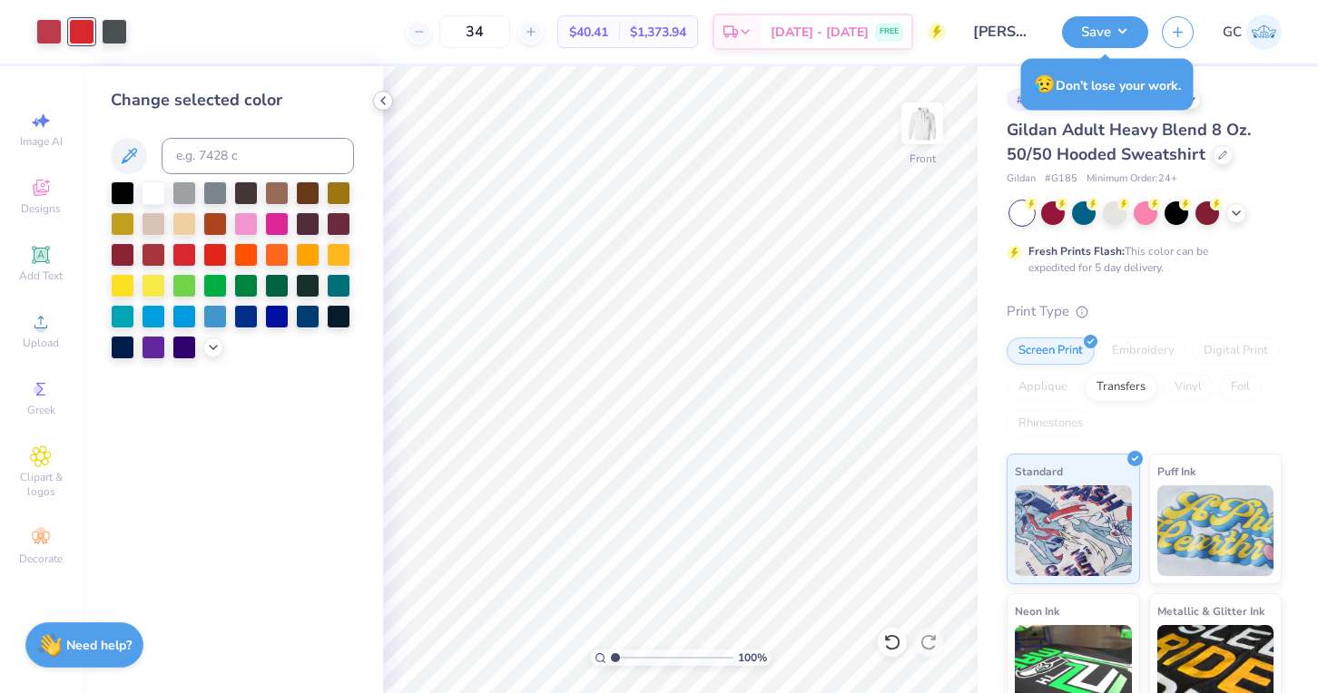
click at [388, 107] on icon at bounding box center [383, 100] width 15 height 15
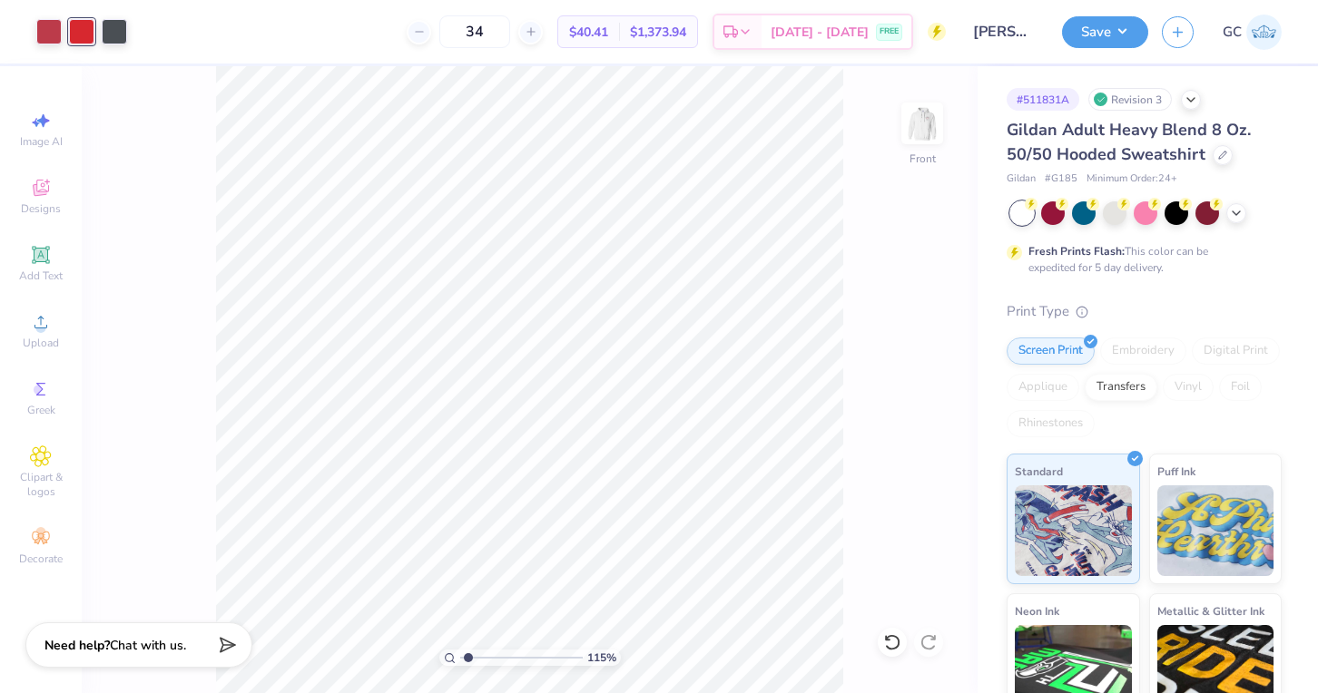
type input "1.32"
click at [467, 661] on input "range" at bounding box center [521, 658] width 123 height 16
click at [1084, 34] on button "Save" at bounding box center [1105, 30] width 86 height 32
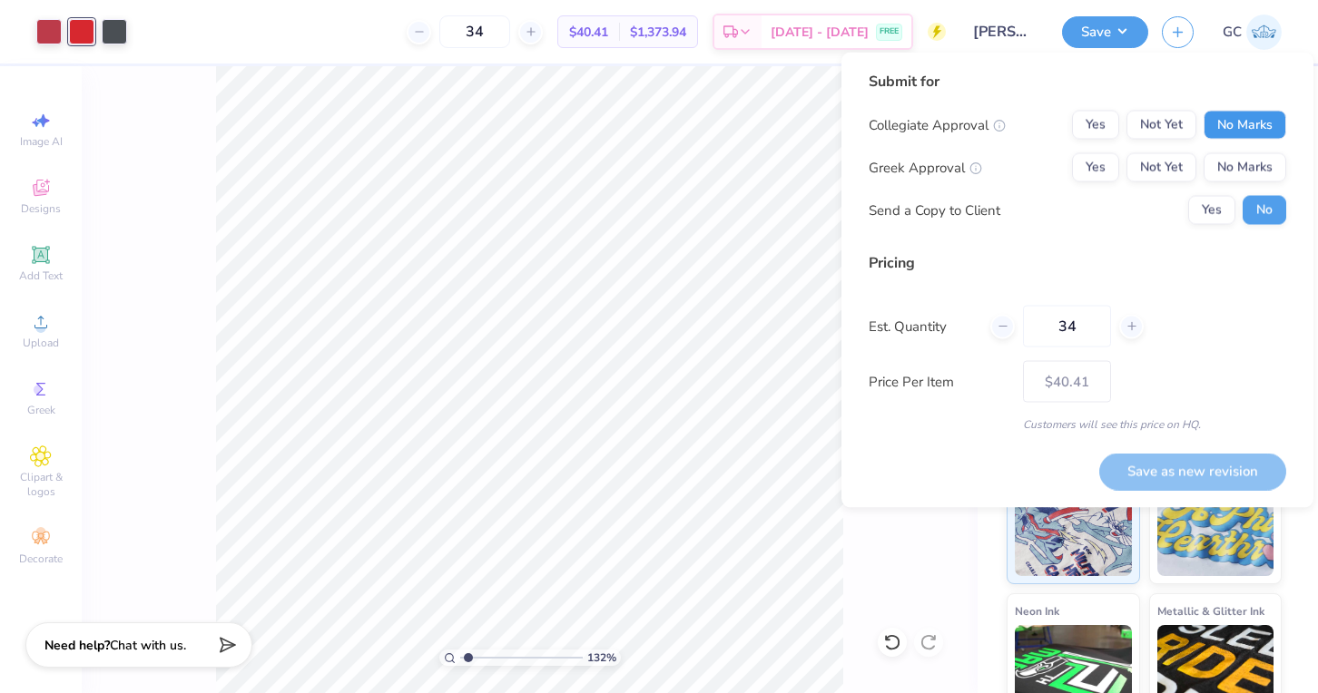
click at [1251, 124] on button "No Marks" at bounding box center [1244, 125] width 83 height 29
click at [1089, 168] on button "Yes" at bounding box center [1095, 167] width 47 height 29
click at [1190, 470] on button "Save as new revision" at bounding box center [1192, 471] width 187 height 37
type input "$40.41"
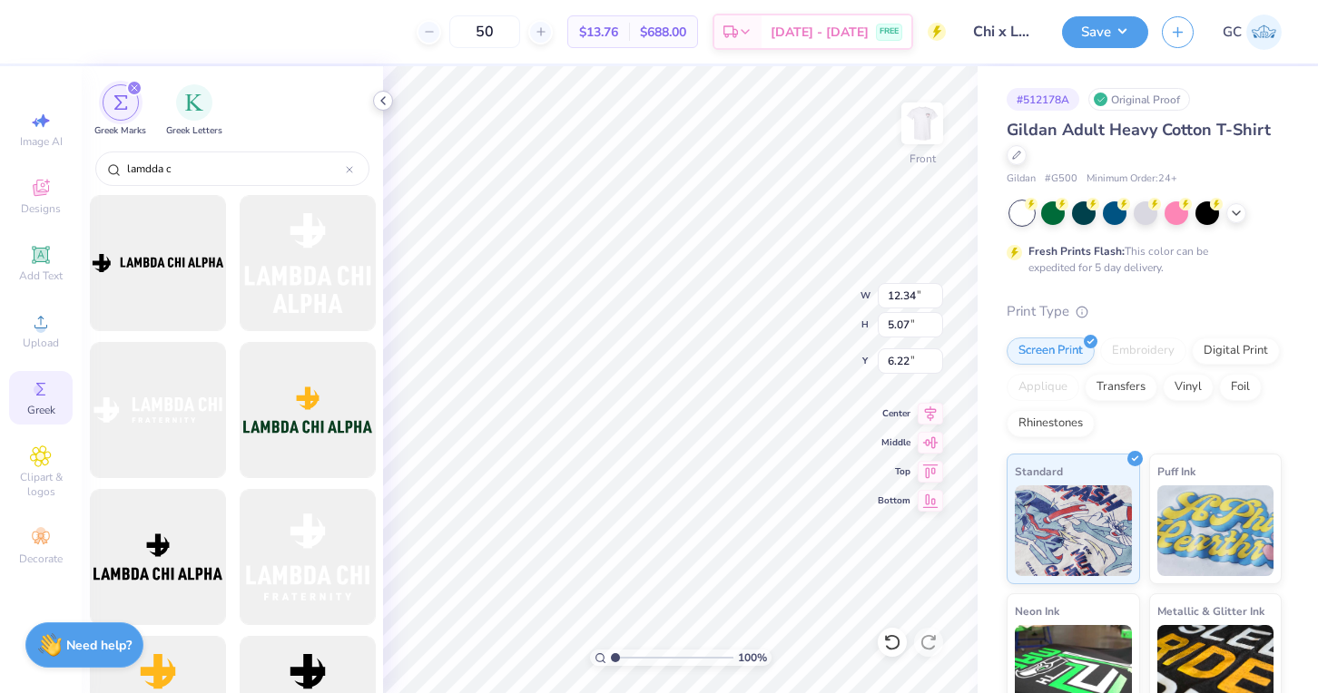
click at [383, 108] on div at bounding box center [383, 101] width 20 height 20
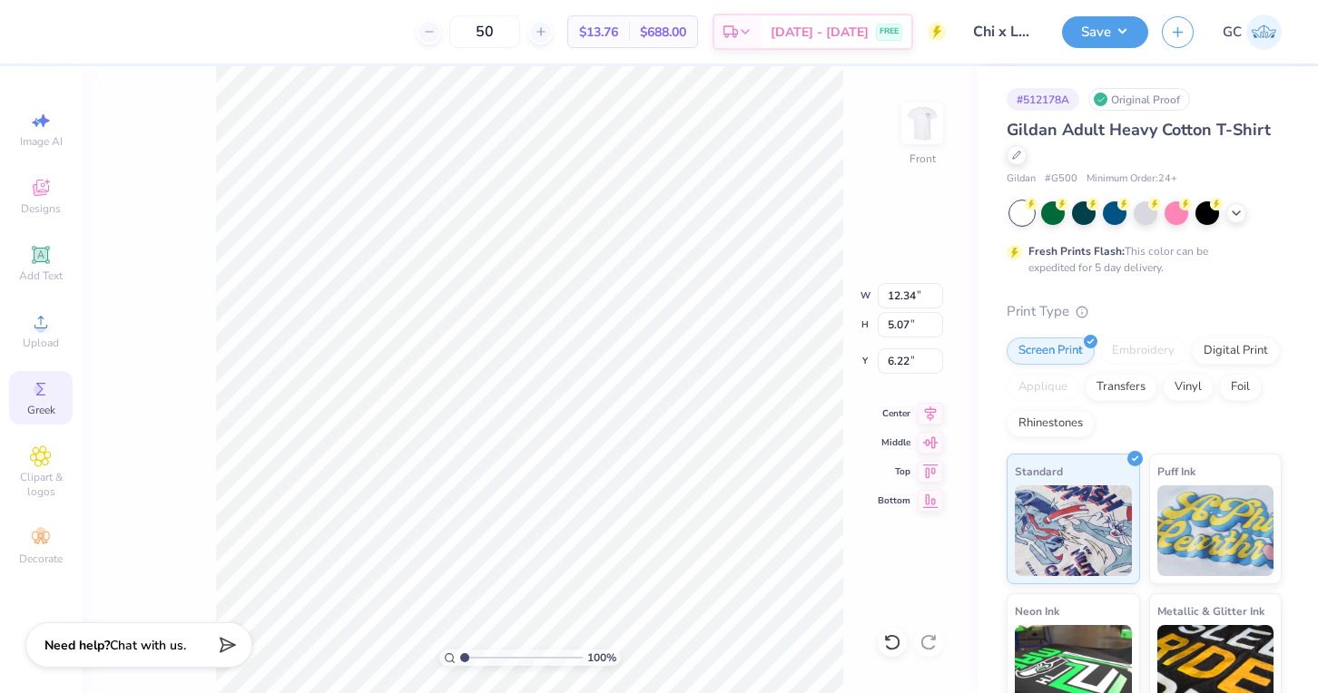
scroll to position [0, 2]
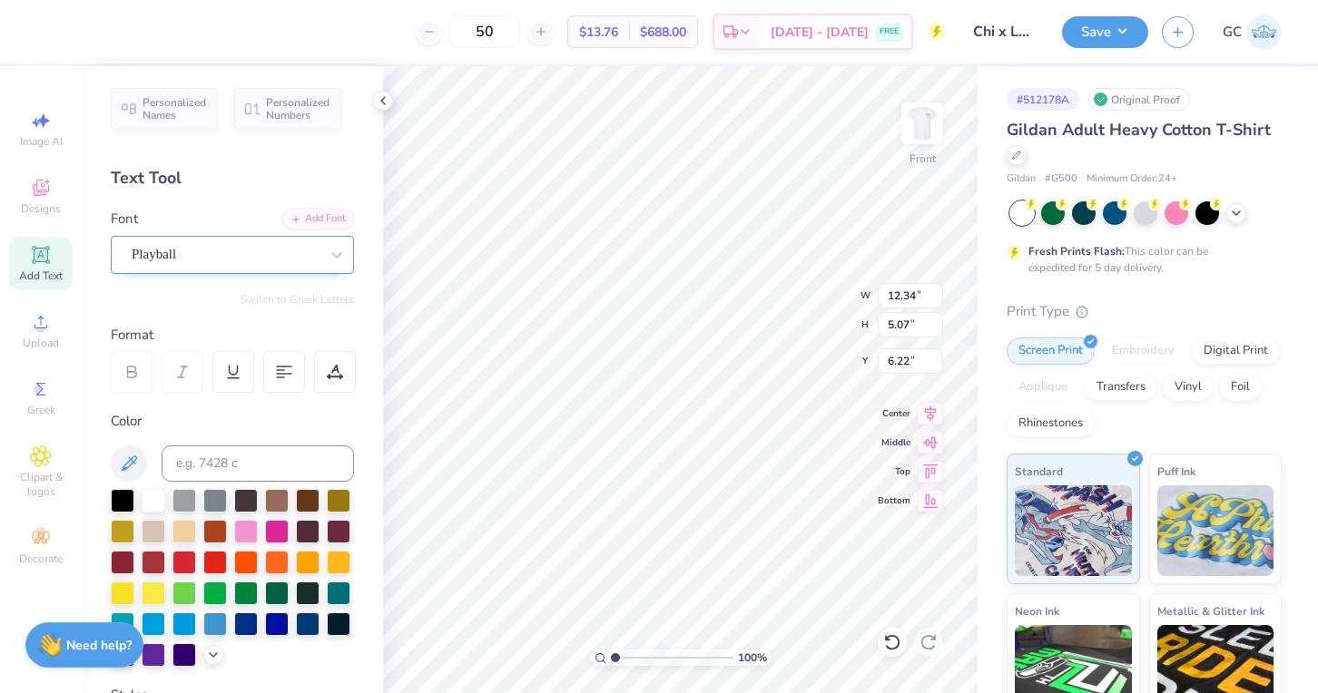
click at [297, 249] on div "Playball" at bounding box center [225, 254] width 191 height 28
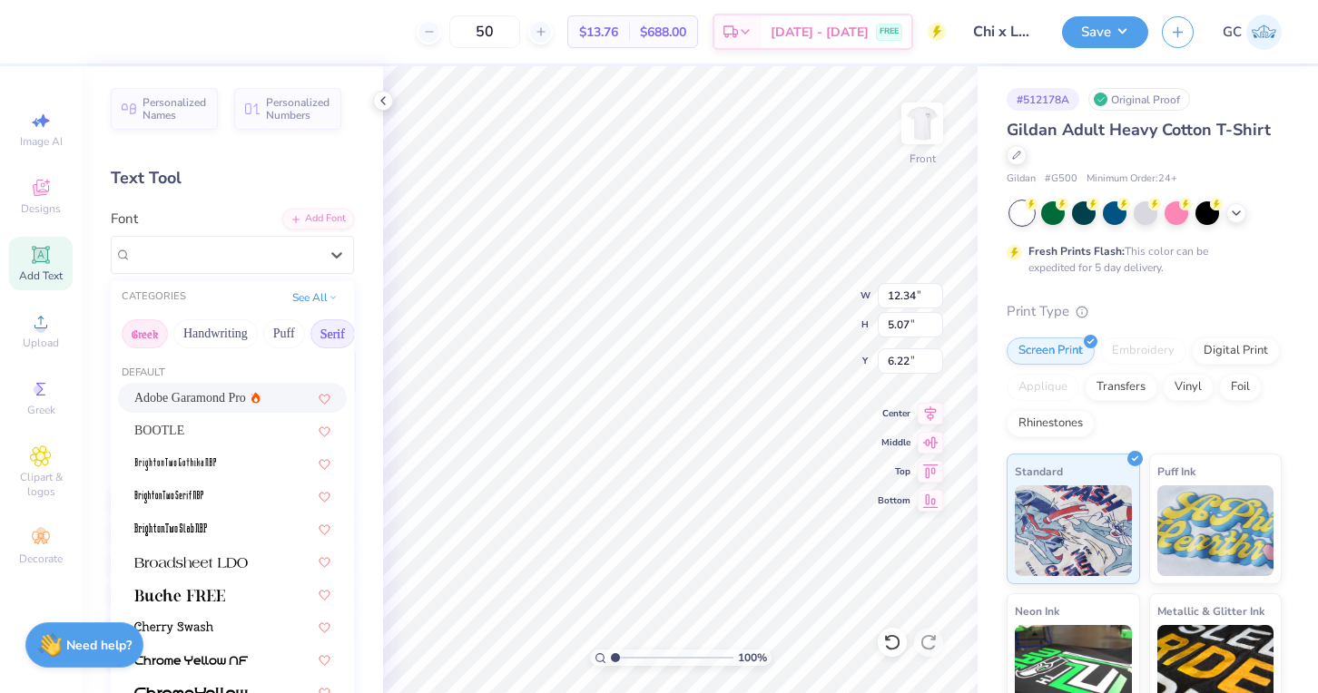
click at [163, 338] on button "Greek" at bounding box center [145, 333] width 46 height 29
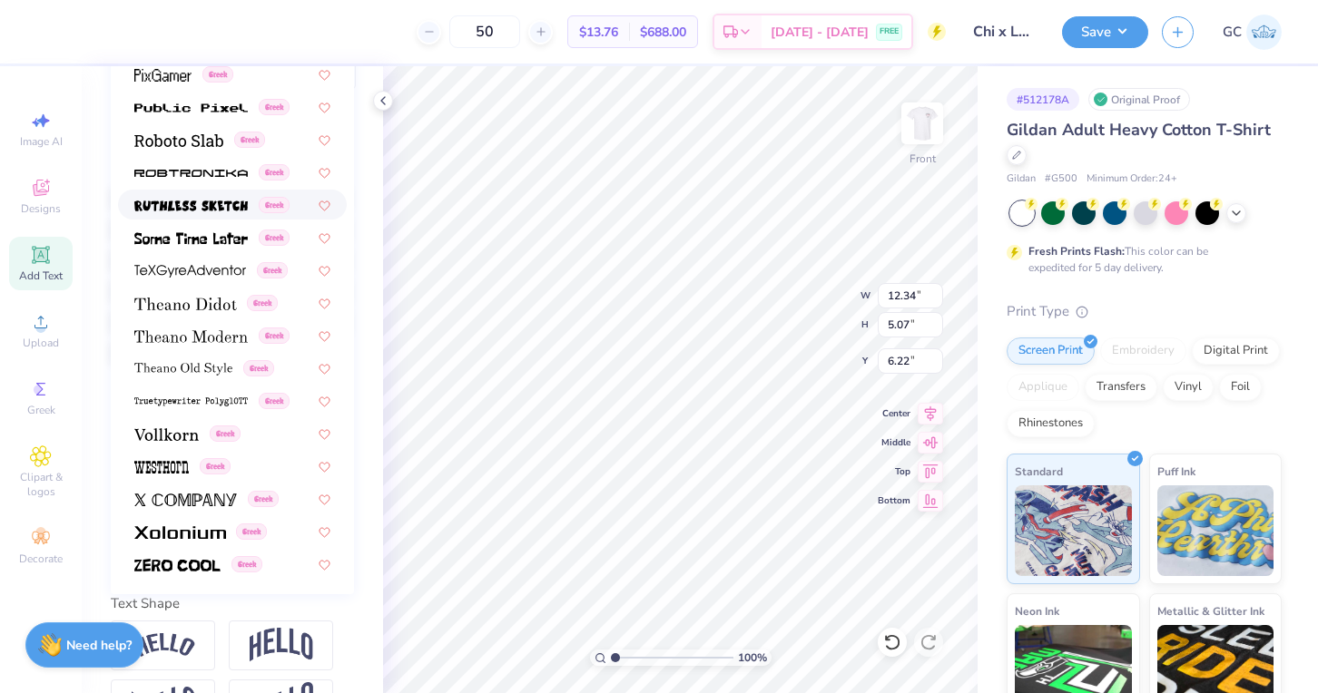
scroll to position [361, 0]
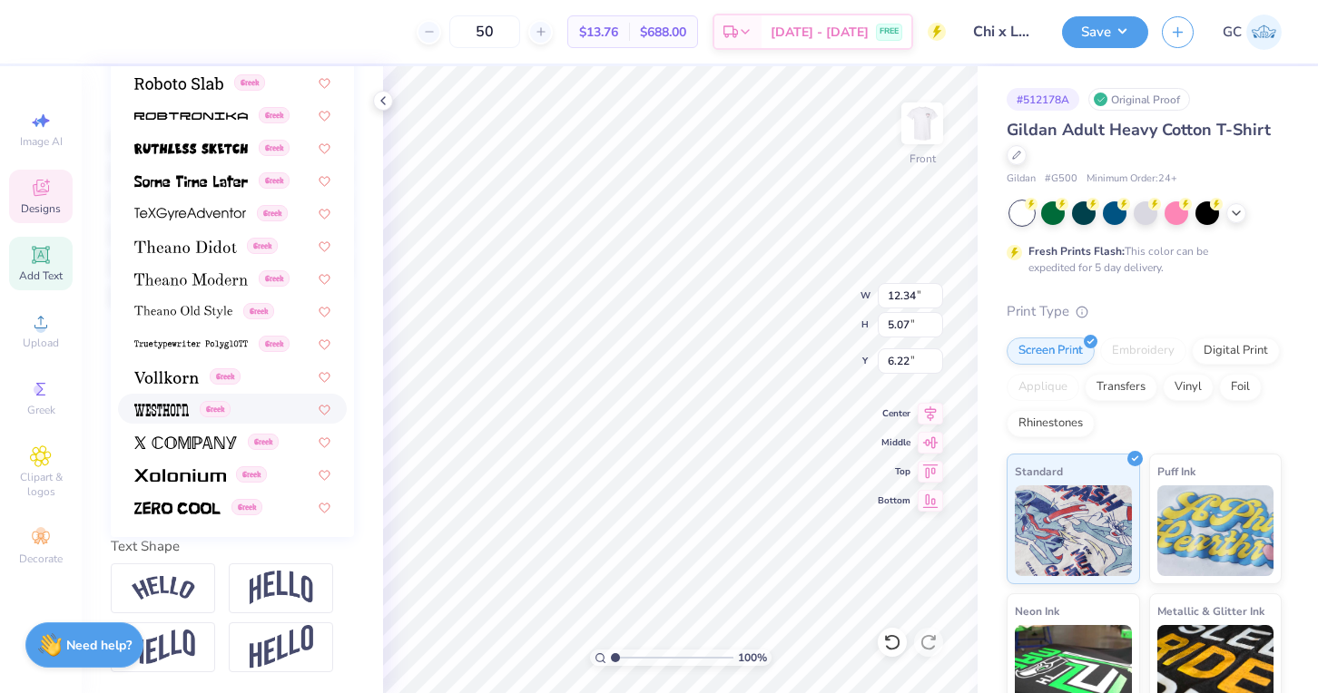
click at [39, 202] on span "Designs" at bounding box center [41, 208] width 40 height 15
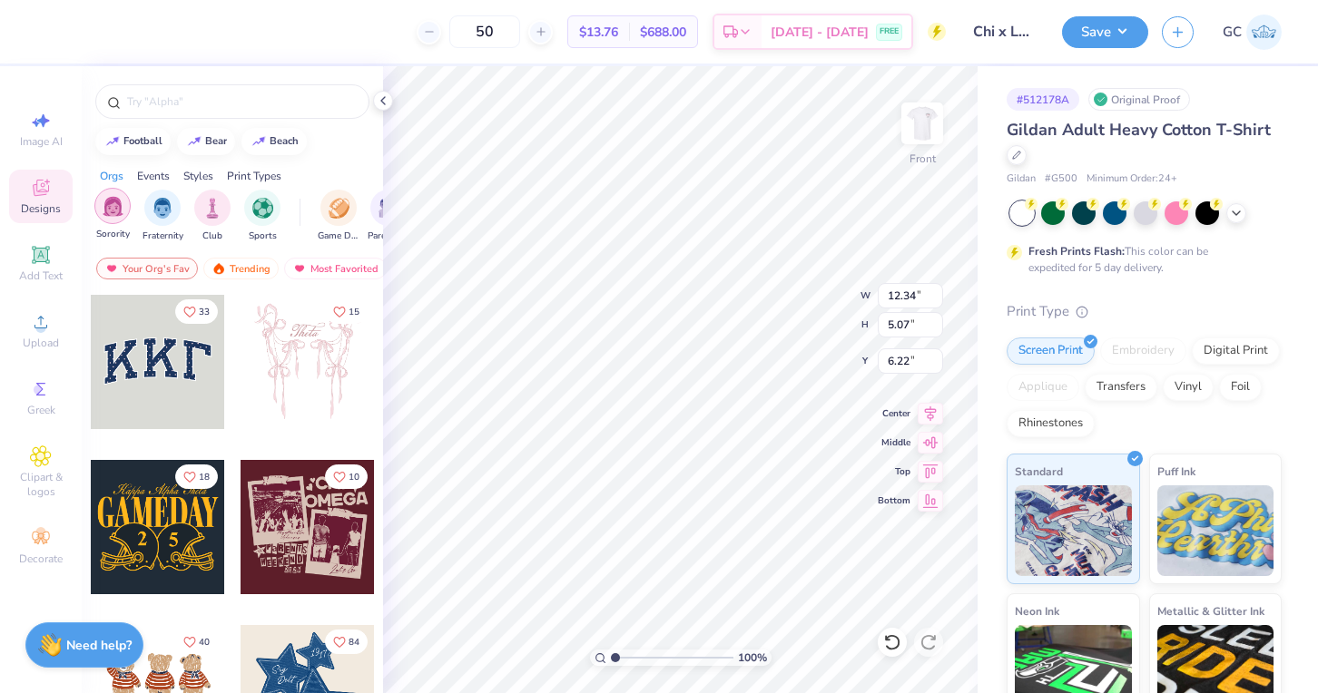
click at [119, 208] on img "filter for Sorority" at bounding box center [113, 206] width 21 height 21
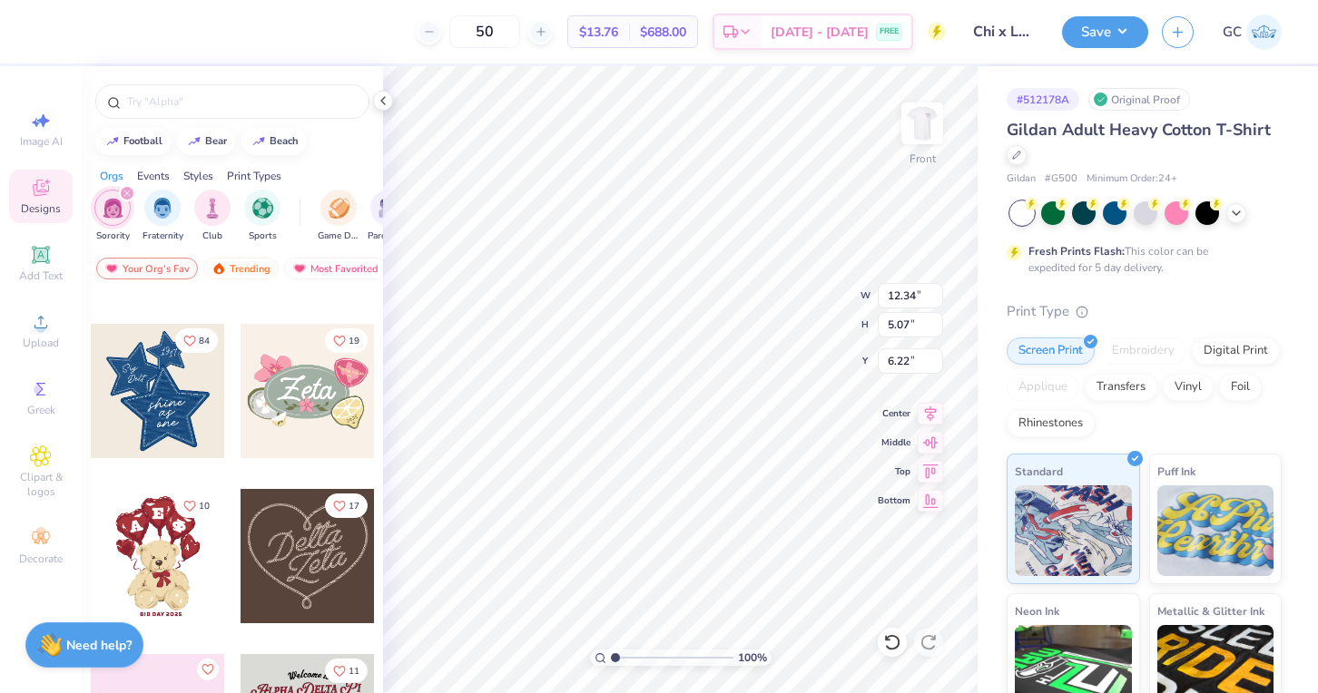
scroll to position [311, 0]
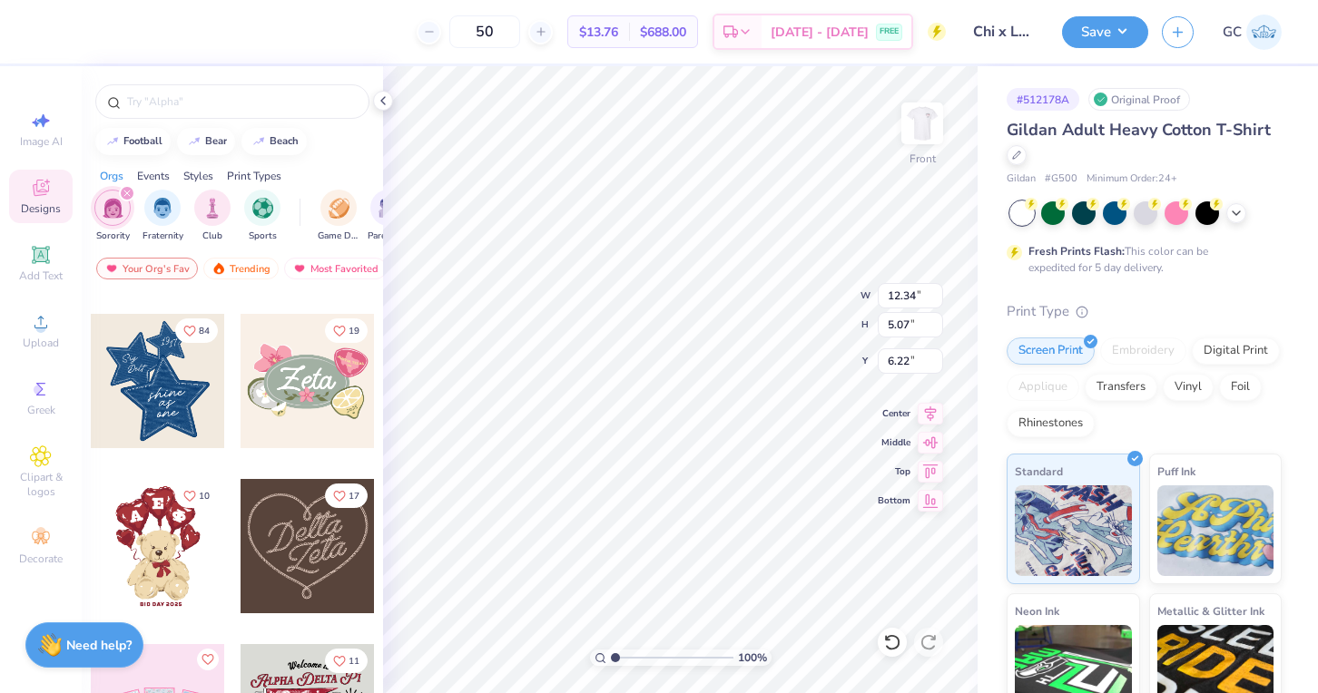
click at [303, 363] on div at bounding box center [307, 381] width 134 height 134
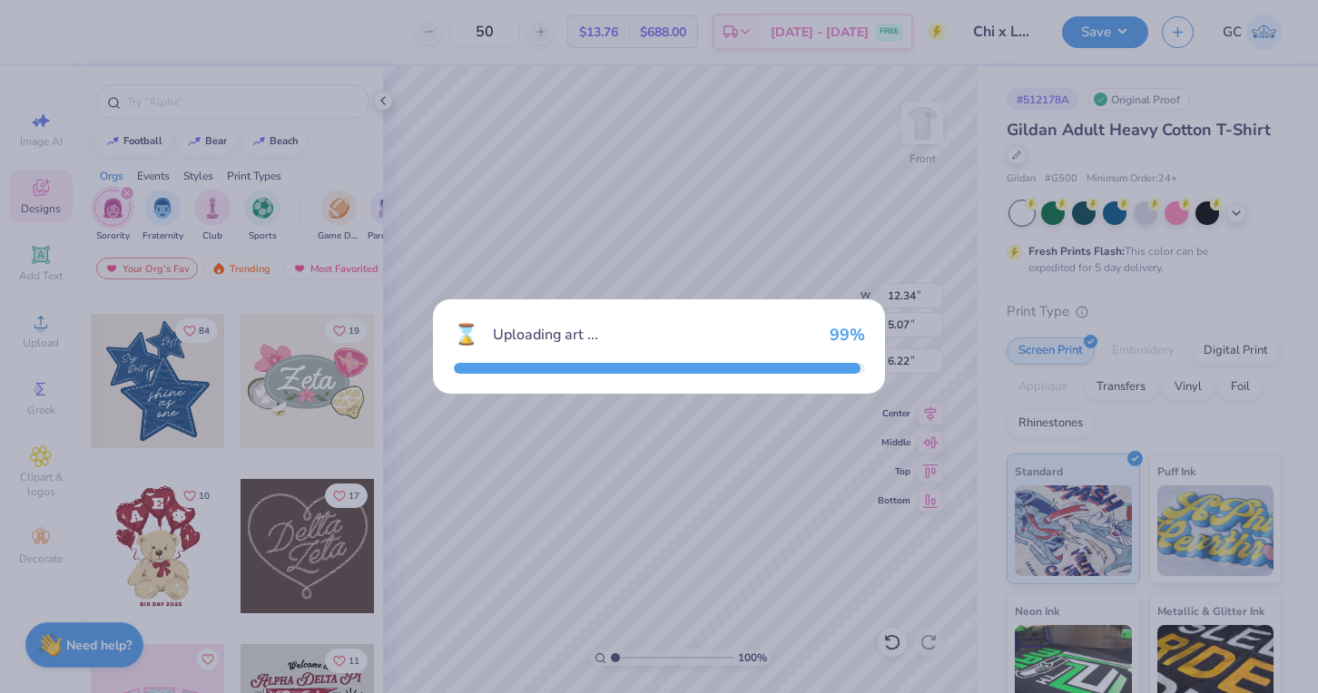
type input "10.18"
type input "6.42"
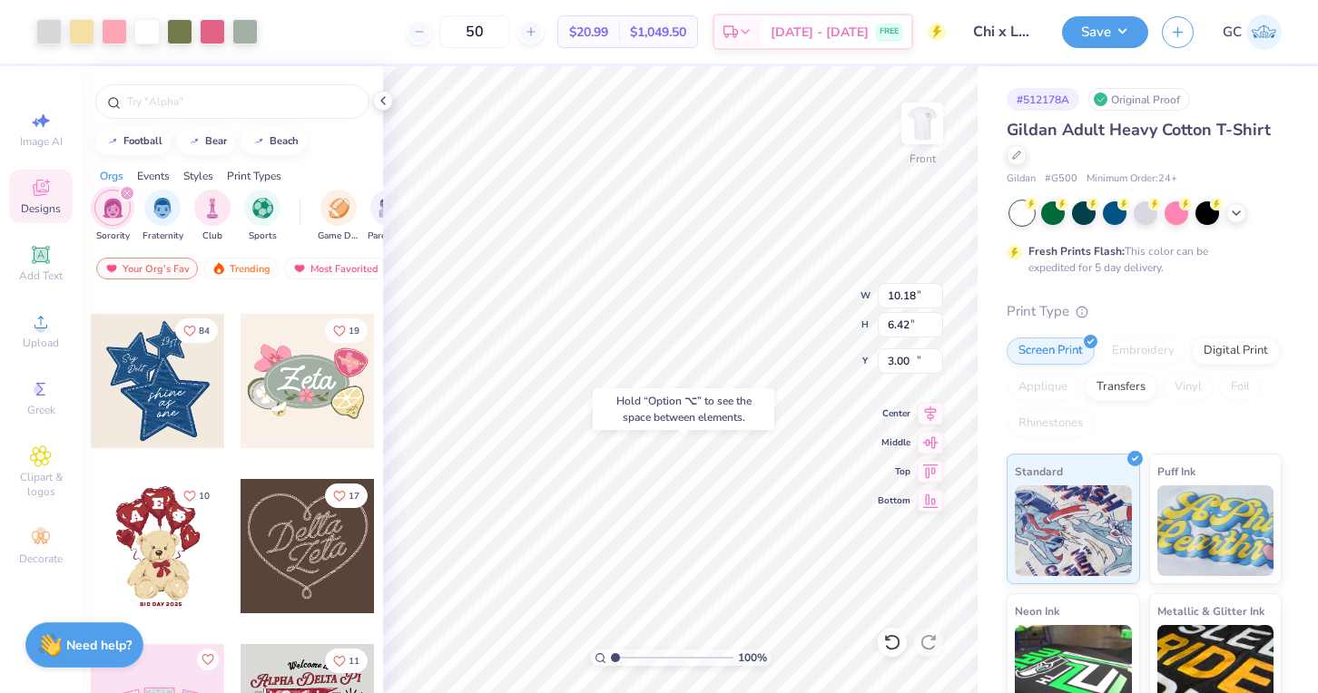
type input "17.59"
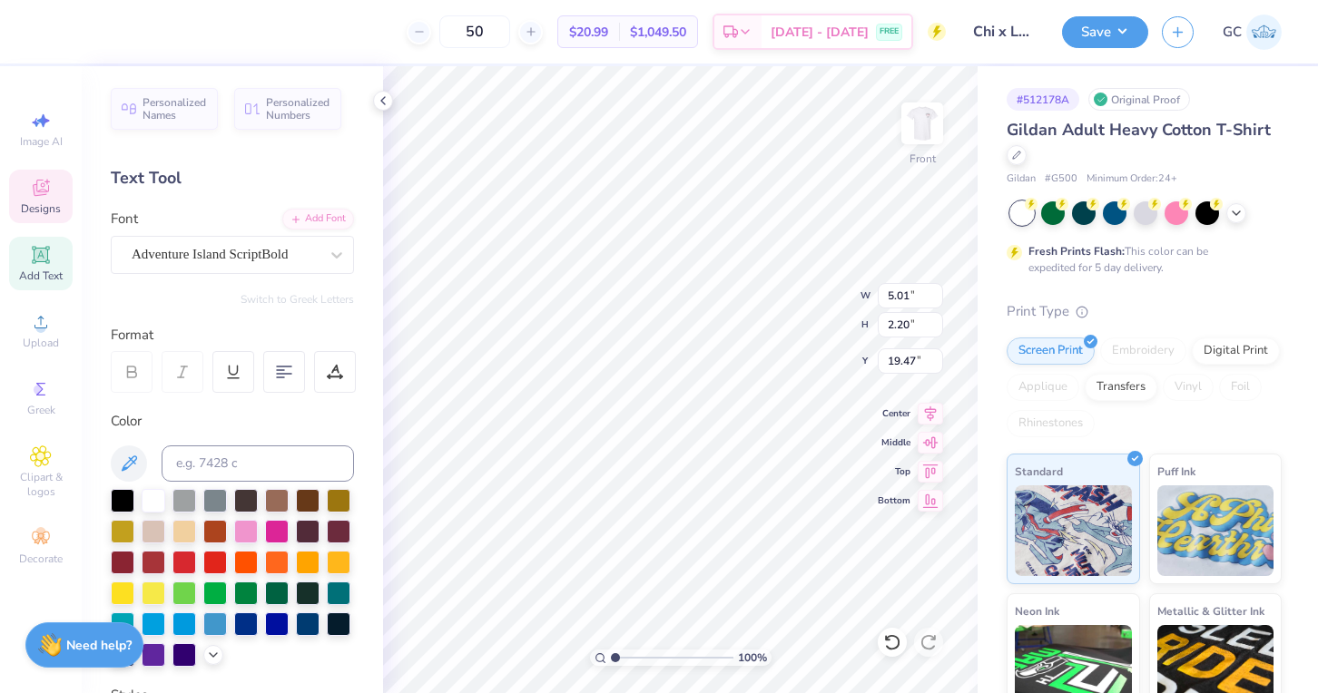
type input "14.60"
click at [226, 457] on input at bounding box center [258, 464] width 192 height 36
type input "201"
type textarea "Z"
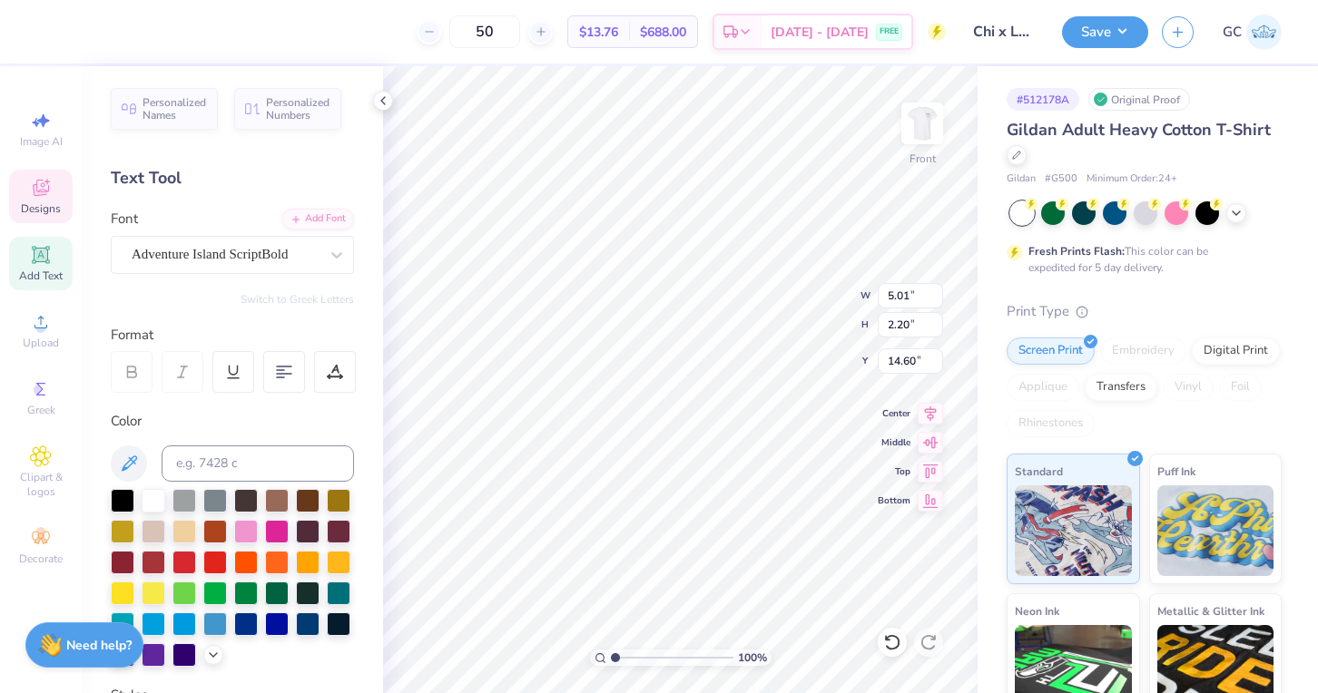
type textarea "XO LXA"
type input "12.34"
type input "5.07"
type input "6.22"
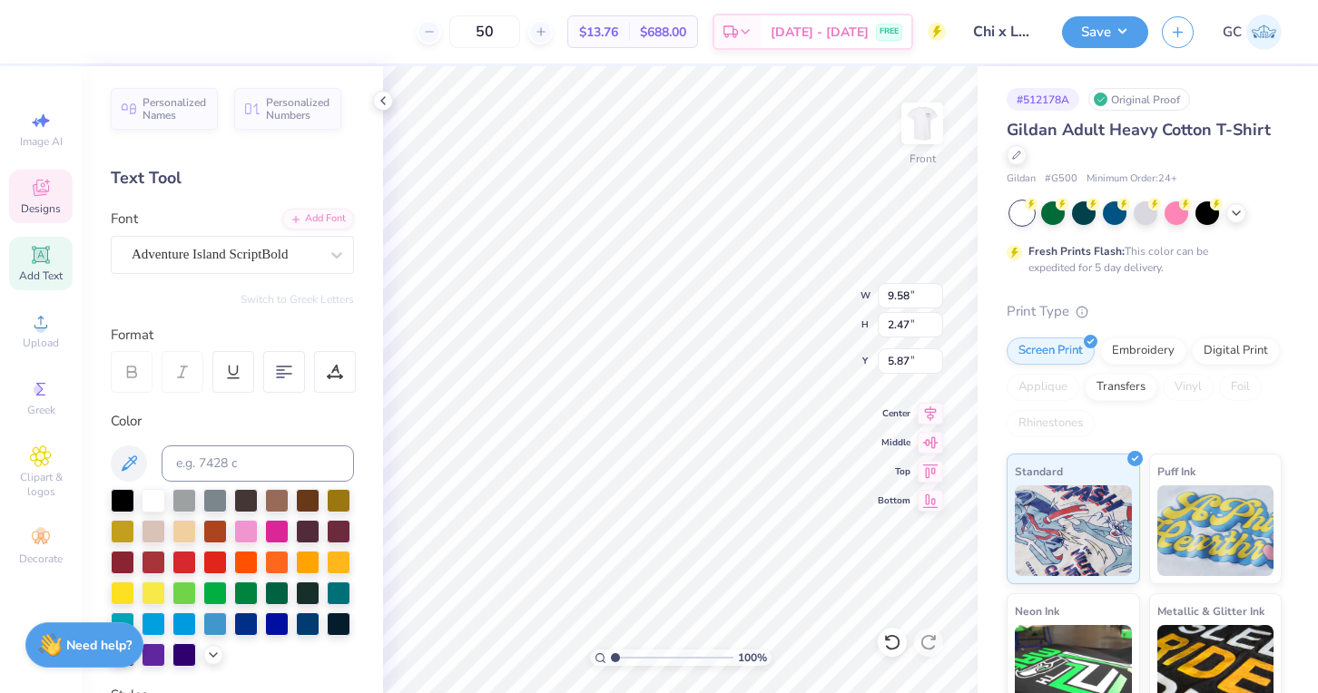
type input "5.87"
click at [388, 101] on icon at bounding box center [383, 100] width 15 height 15
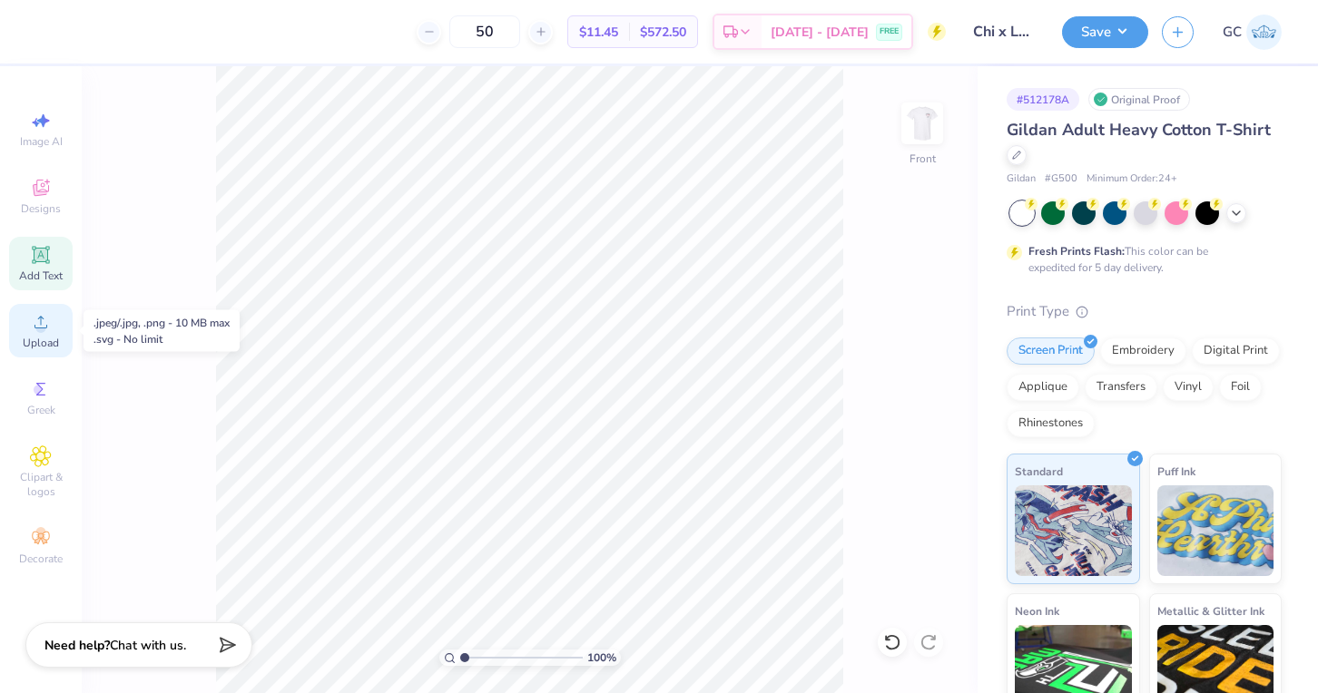
click at [71, 341] on div "Upload" at bounding box center [41, 331] width 64 height 54
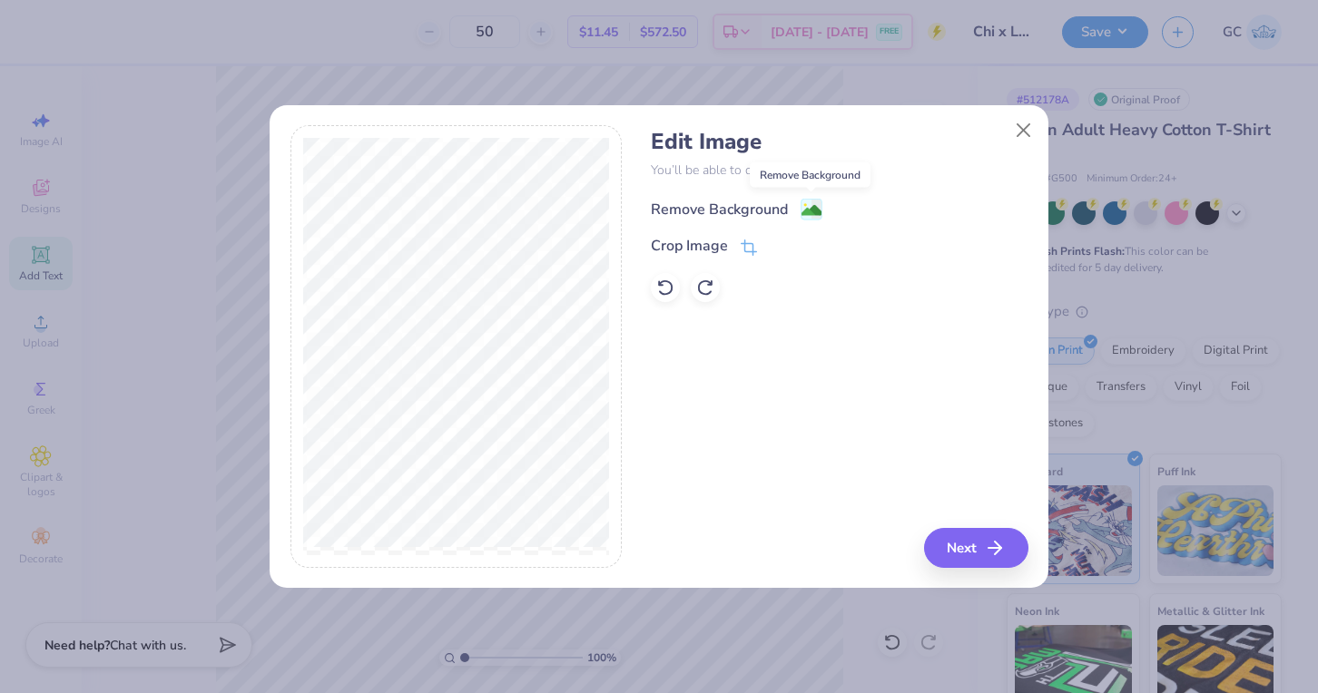
click at [807, 202] on image at bounding box center [811, 211] width 20 height 20
click at [964, 559] on button "Next" at bounding box center [979, 548] width 104 height 40
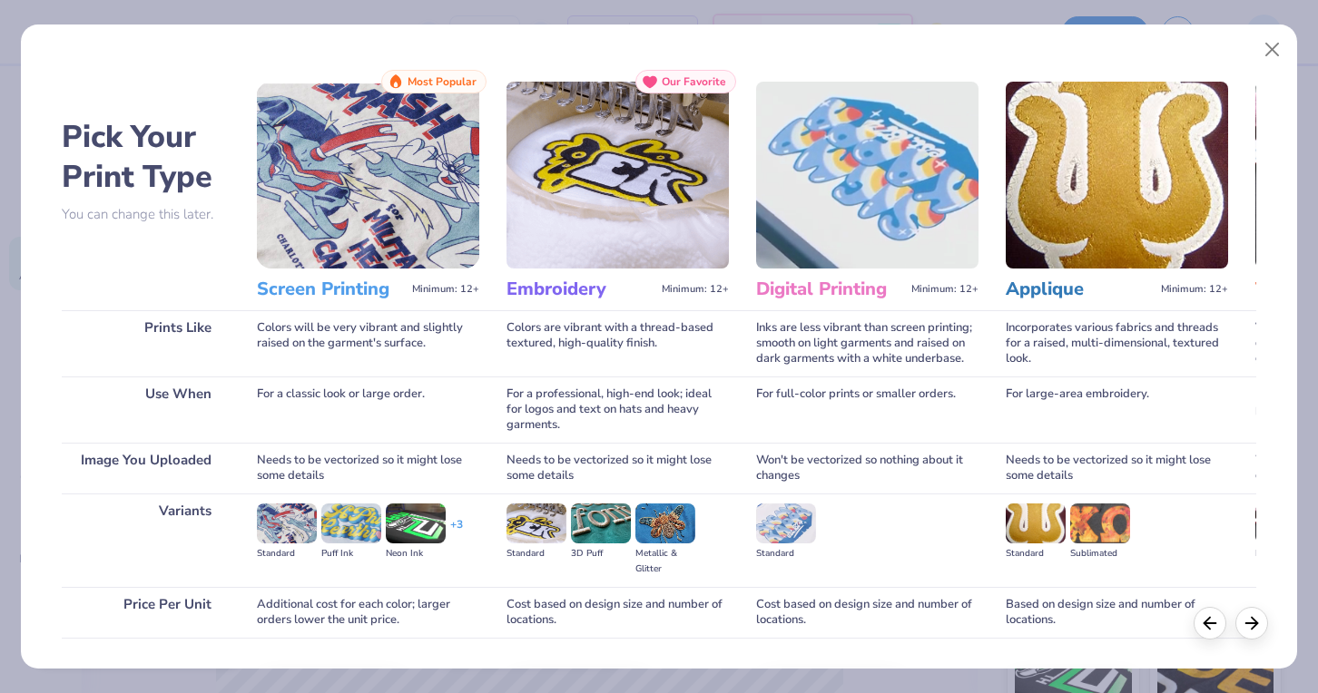
scroll to position [121, 0]
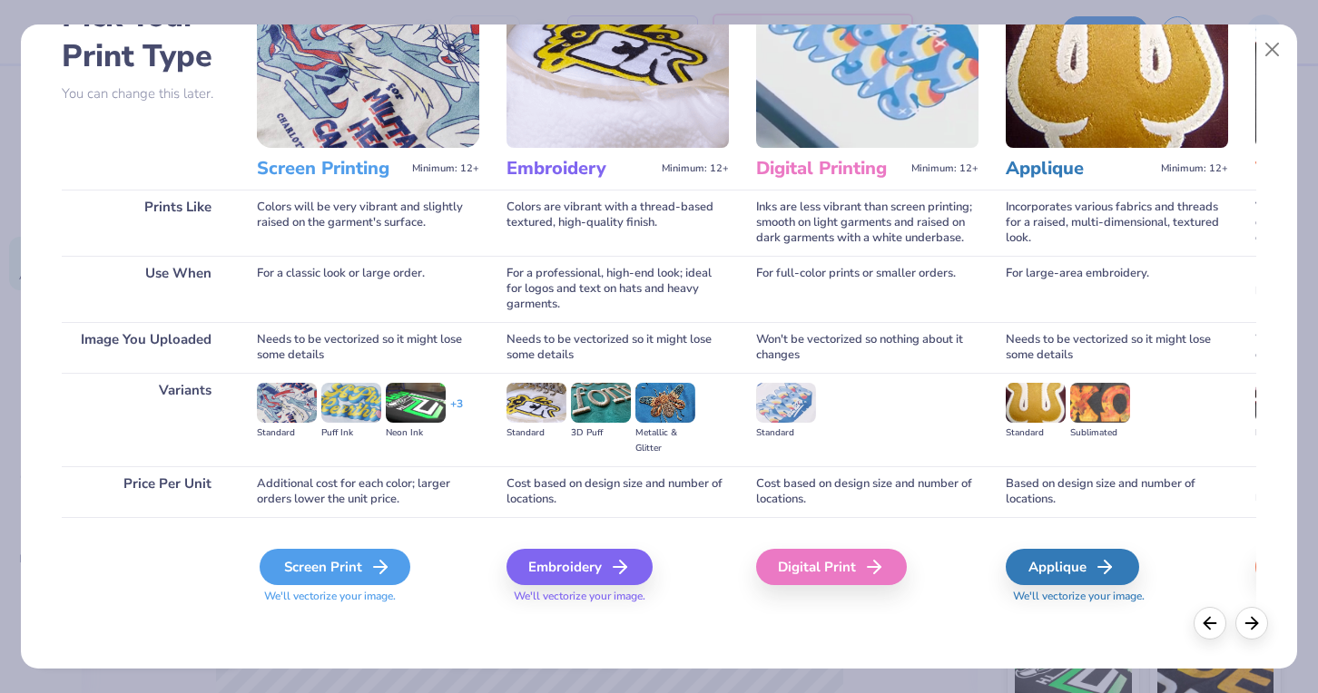
click at [341, 574] on div "Screen Print" at bounding box center [335, 567] width 151 height 36
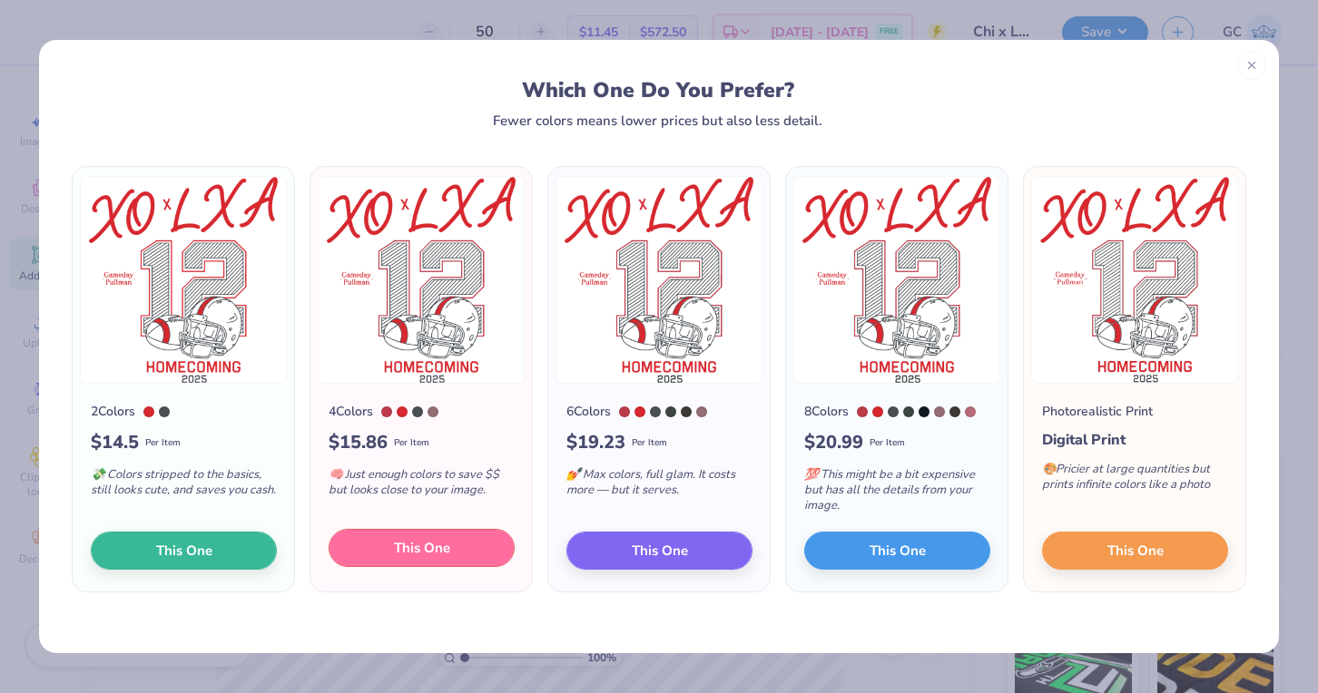
click at [426, 547] on span "This One" at bounding box center [422, 548] width 56 height 21
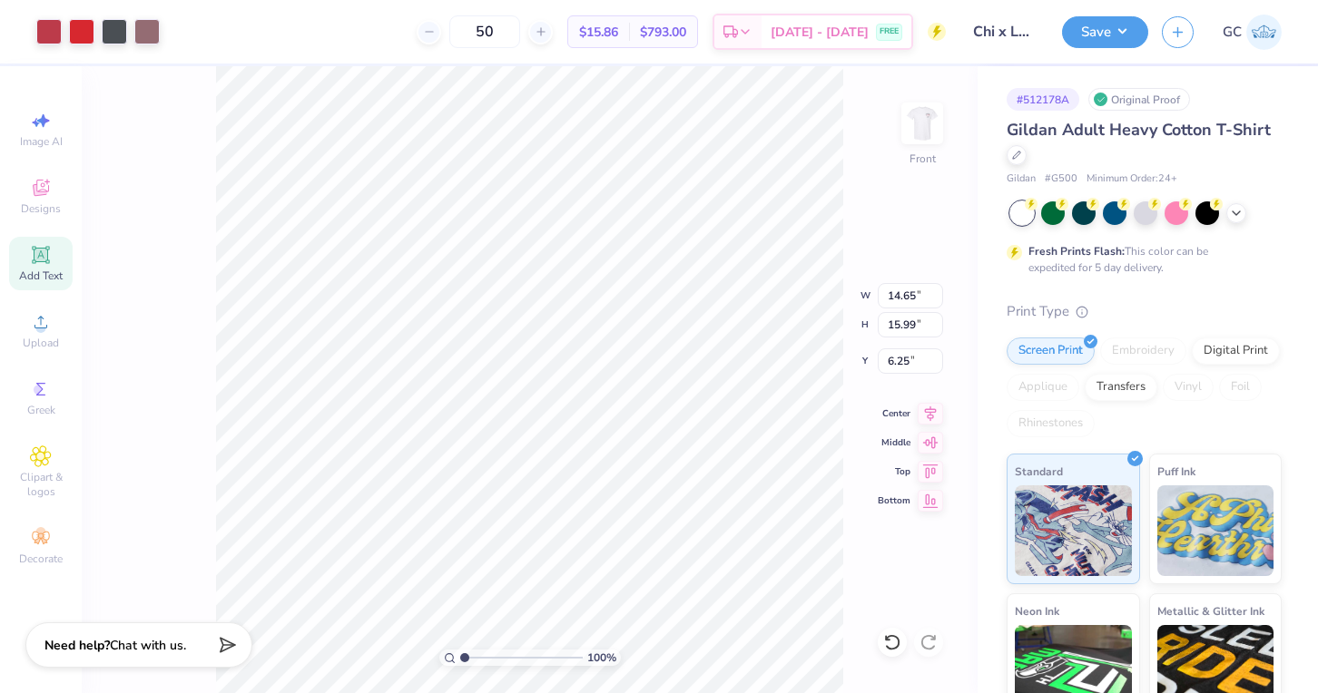
type input "13.24"
type input "14.45"
type input "5.17"
click at [150, 31] on div at bounding box center [146, 29] width 25 height 25
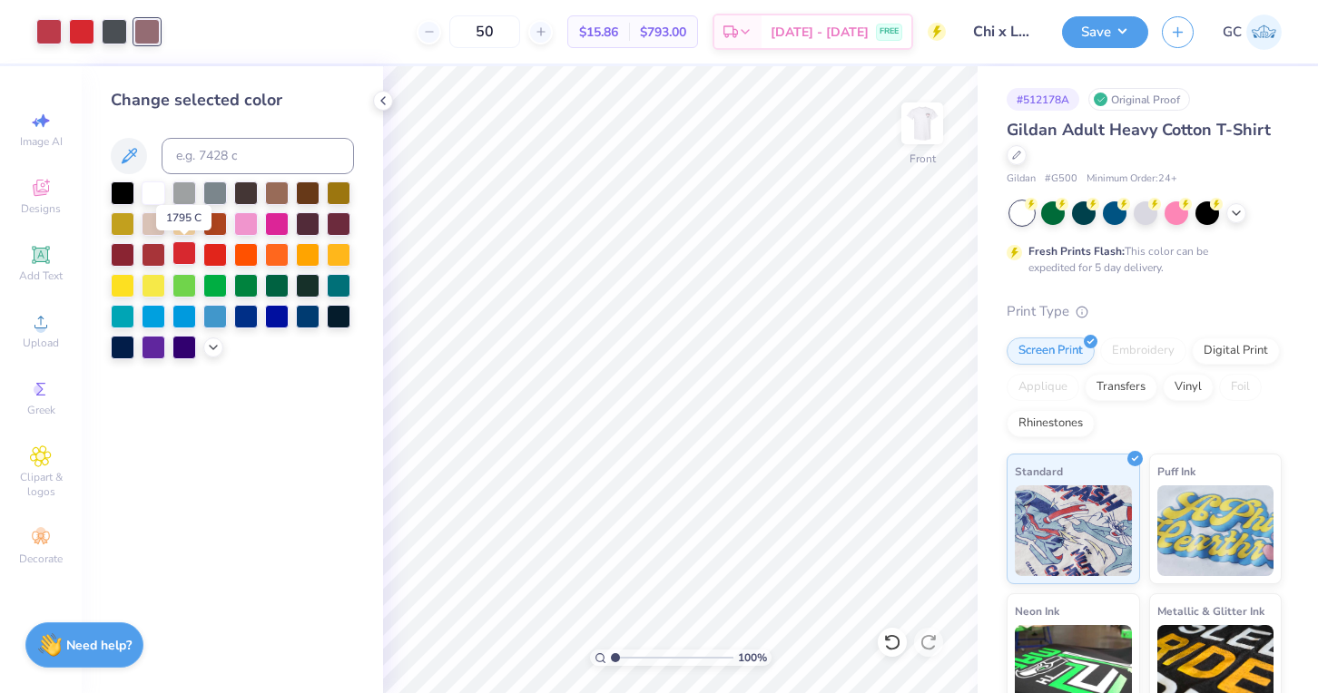
click at [181, 248] on div at bounding box center [184, 253] width 24 height 24
click at [382, 102] on polyline at bounding box center [383, 100] width 4 height 7
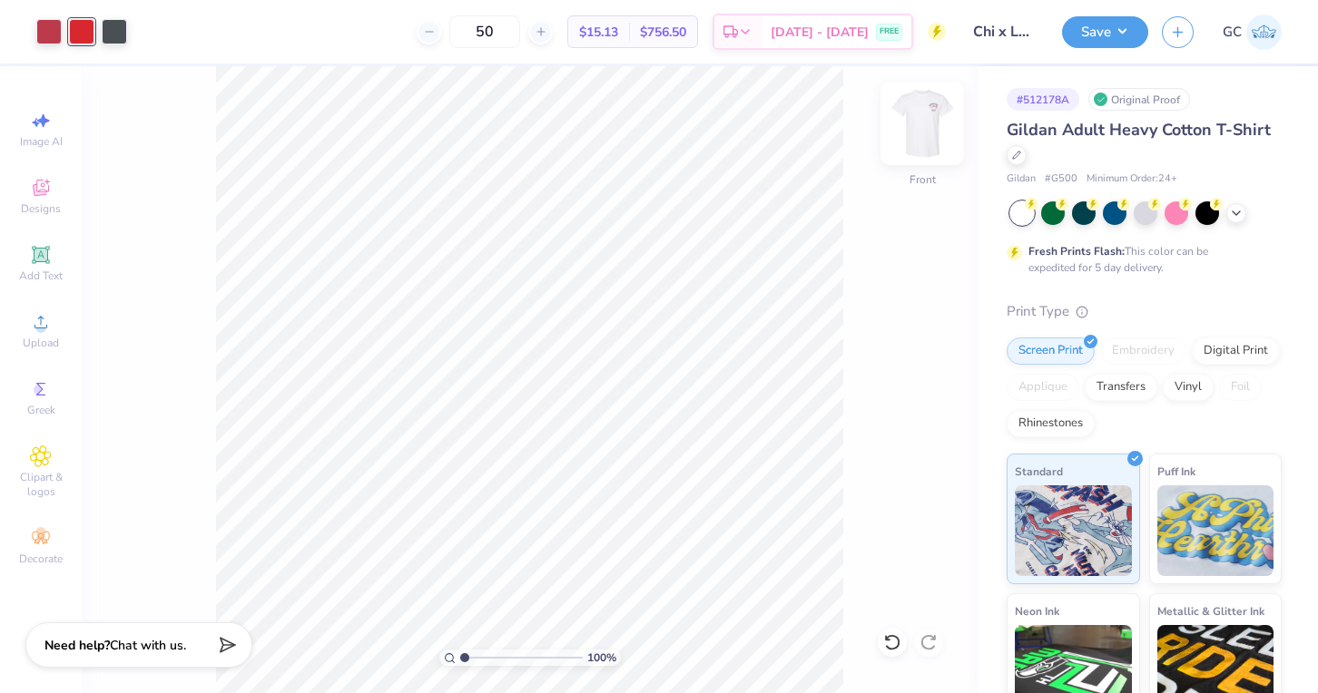
click at [912, 124] on img at bounding box center [922, 123] width 73 height 73
click at [927, 122] on img at bounding box center [922, 123] width 73 height 73
click at [1097, 37] on button "Save" at bounding box center [1105, 30] width 86 height 32
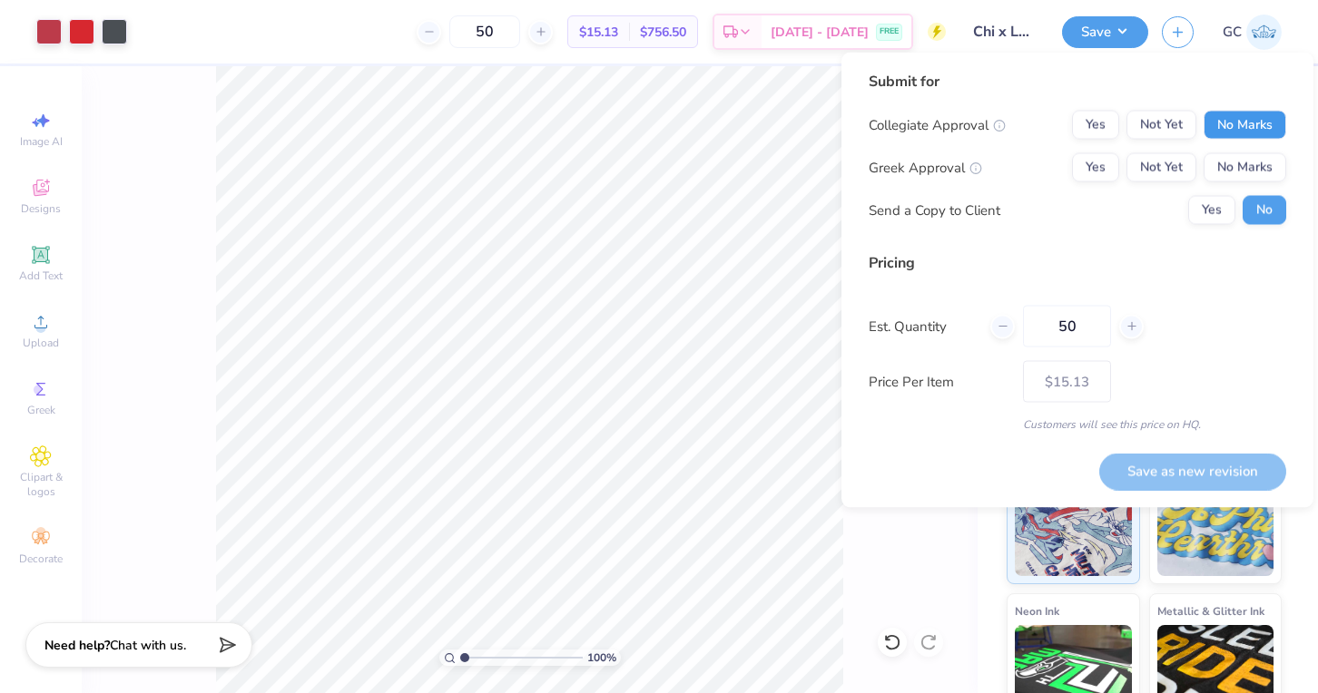
click at [1233, 122] on button "No Marks" at bounding box center [1244, 125] width 83 height 29
click at [1093, 161] on button "Yes" at bounding box center [1095, 167] width 47 height 29
click at [1179, 469] on button "Save as new revision" at bounding box center [1192, 471] width 187 height 37
type input "– –"
